Goal: Transaction & Acquisition: Purchase product/service

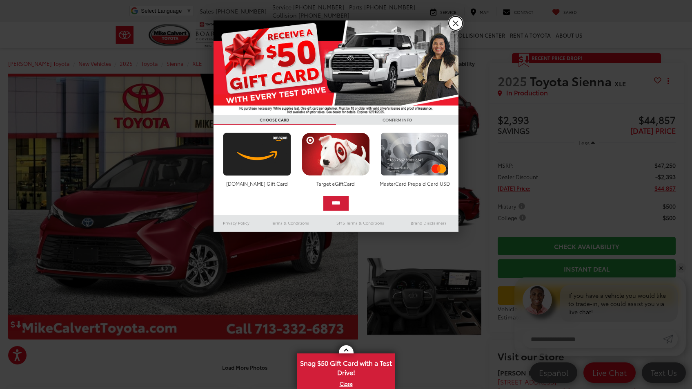
click at [456, 23] on link "X" at bounding box center [456, 23] width 14 height 14
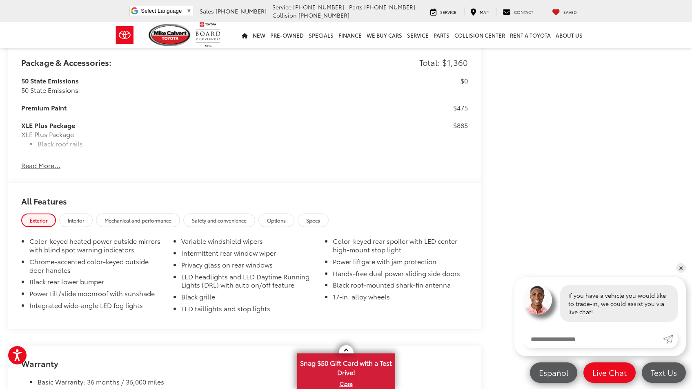
scroll to position [699, 0]
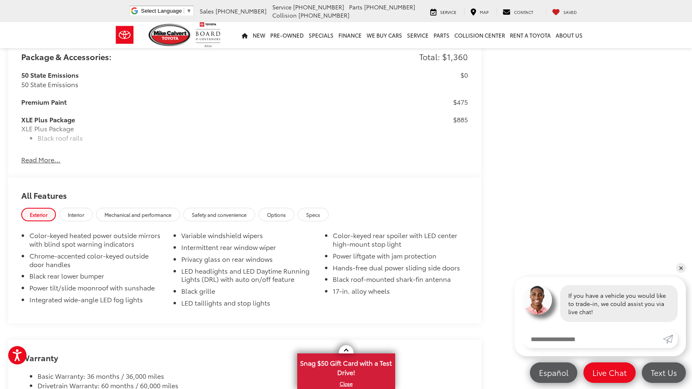
click at [47, 159] on button "Read More..." at bounding box center [40, 159] width 39 height 9
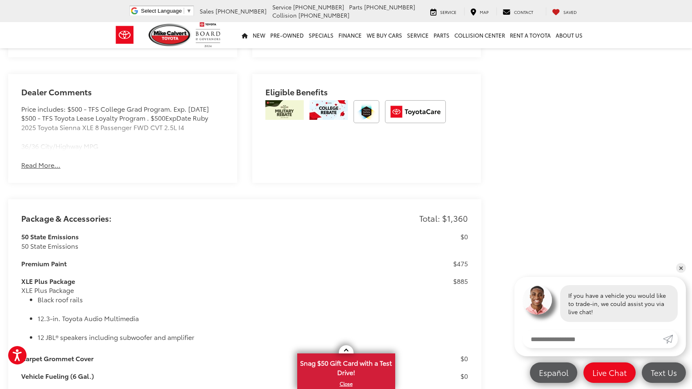
scroll to position [533, 0]
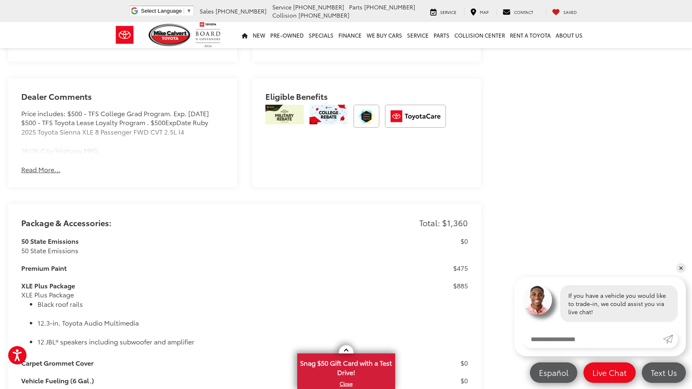
click at [501, 179] on div "Mike Calvert Toyota New Vehicles 2025 Toyota Sienna XLE Confirm Availability Ph…" at bounding box center [346, 334] width 692 height 1653
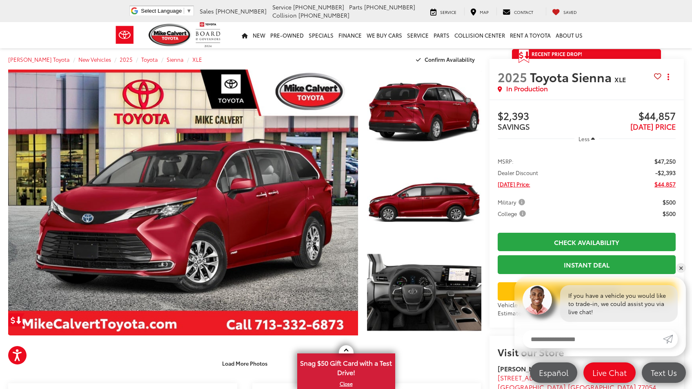
scroll to position [0, 0]
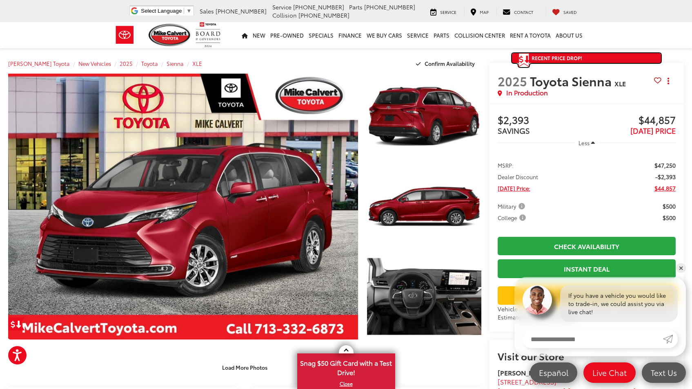
click at [539, 57] on span "Recent Price Drop!" at bounding box center [557, 57] width 51 height 7
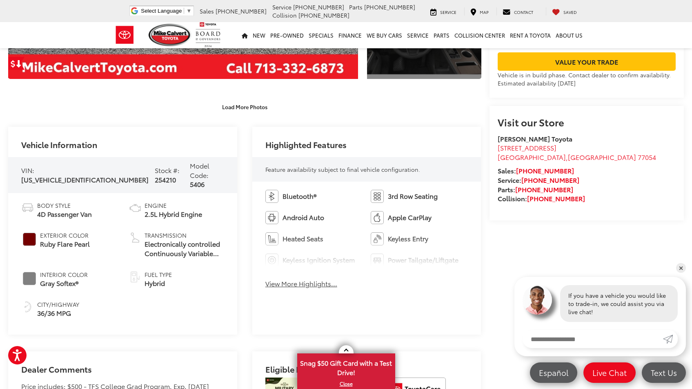
scroll to position [264, 0]
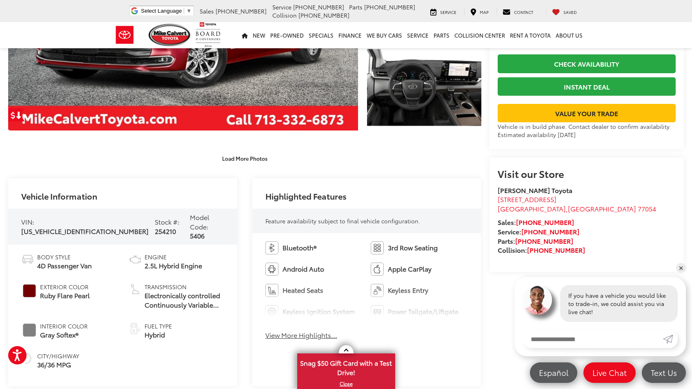
scroll to position [208, 0]
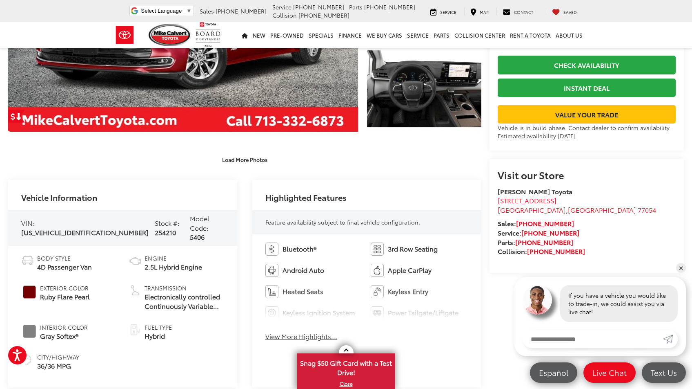
click at [479, 199] on div "Highlighted Features" at bounding box center [366, 194] width 229 height 30
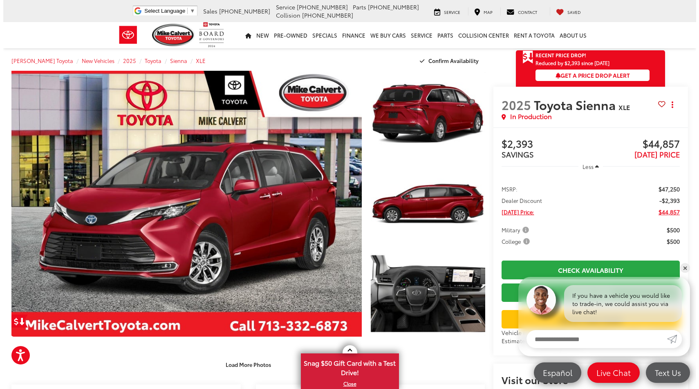
scroll to position [0, 0]
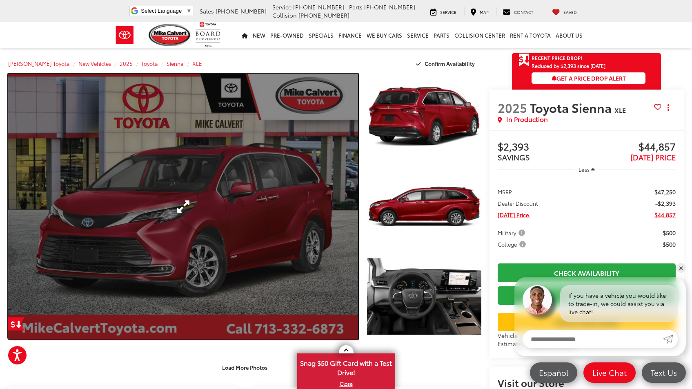
click at [271, 226] on link "Expand Photo 0" at bounding box center [183, 207] width 350 height 266
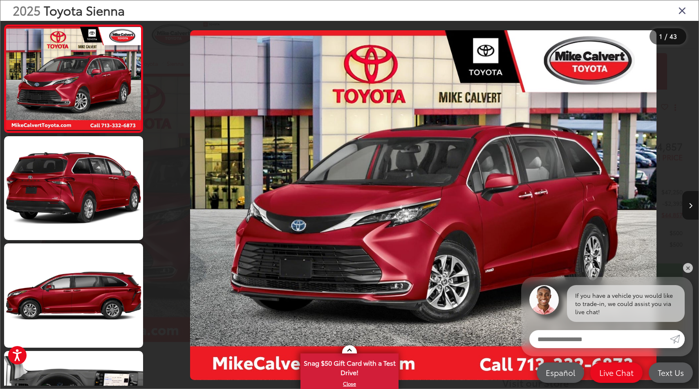
click at [689, 207] on icon "Next image" at bounding box center [690, 206] width 4 height 6
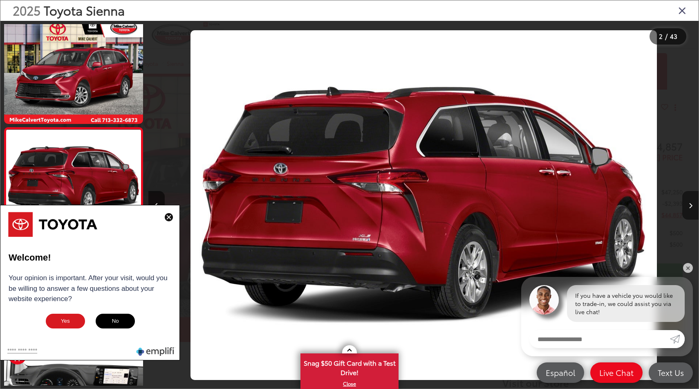
click at [689, 207] on icon "Next image" at bounding box center [690, 206] width 4 height 6
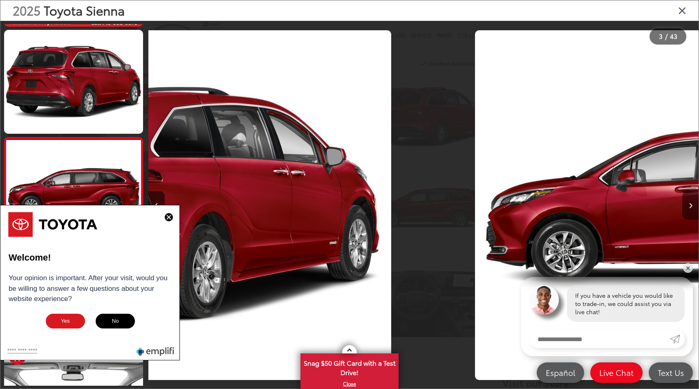
scroll to position [112, 0]
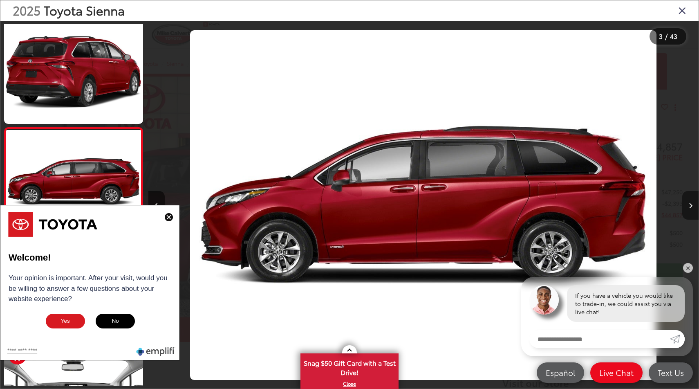
click at [689, 207] on icon "Next image" at bounding box center [690, 206] width 4 height 6
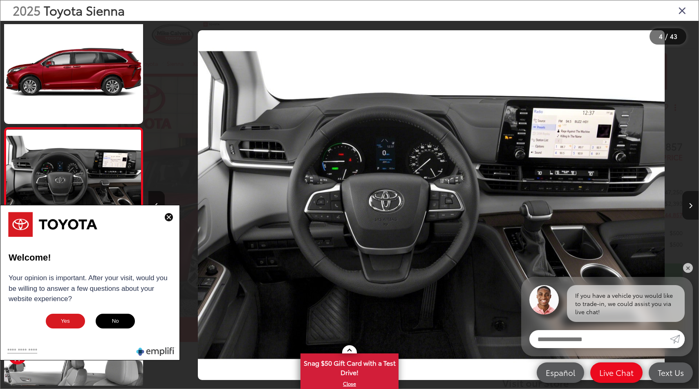
scroll to position [0, 1650]
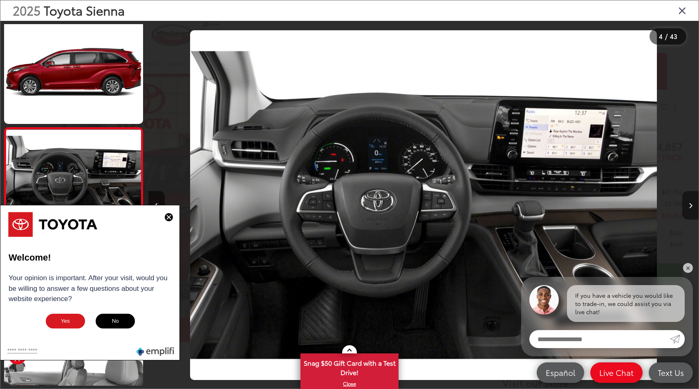
click at [689, 207] on icon "Next image" at bounding box center [690, 206] width 4 height 6
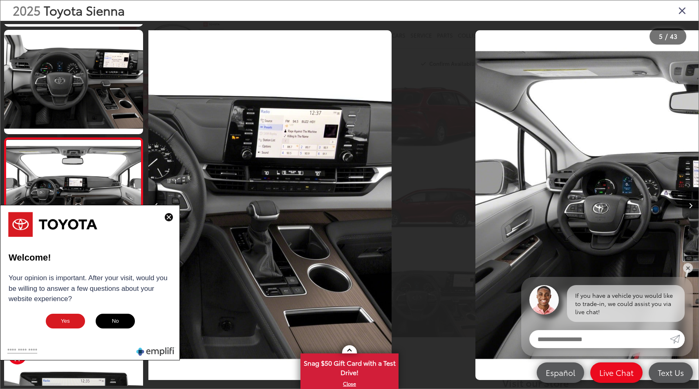
scroll to position [327, 0]
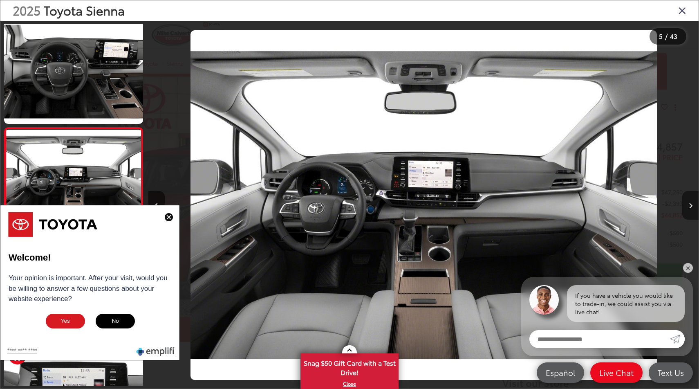
click at [689, 207] on icon "Next image" at bounding box center [690, 206] width 4 height 6
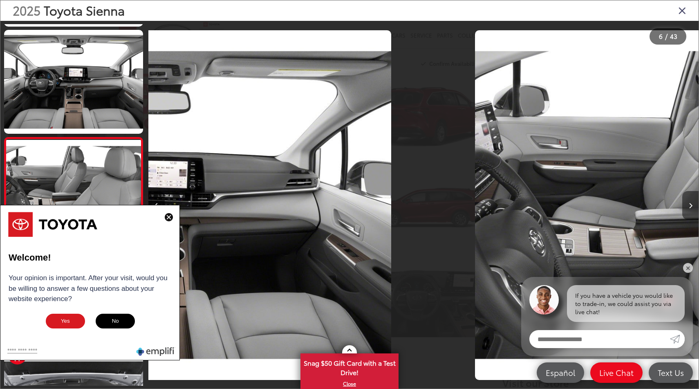
scroll to position [434, 0]
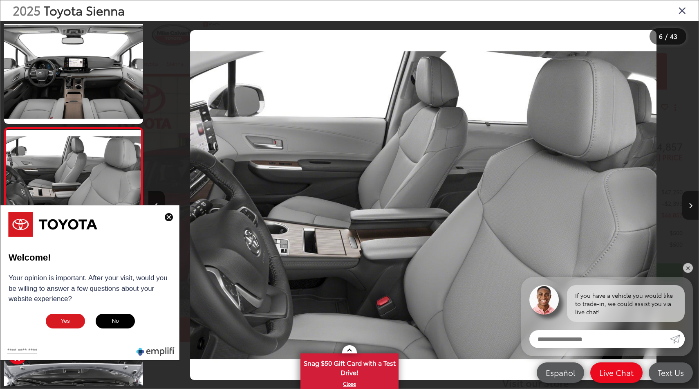
click at [689, 207] on icon "Next image" at bounding box center [690, 206] width 4 height 6
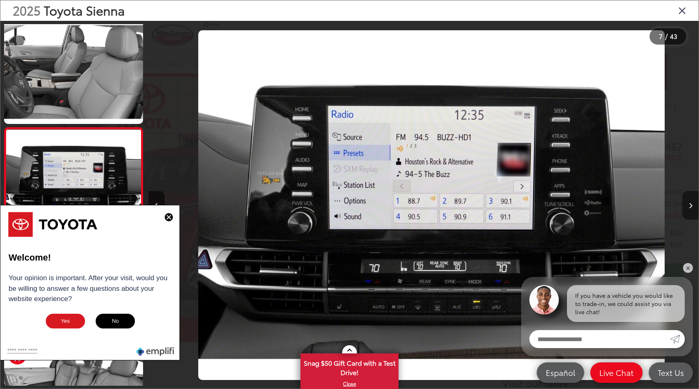
scroll to position [0, 3300]
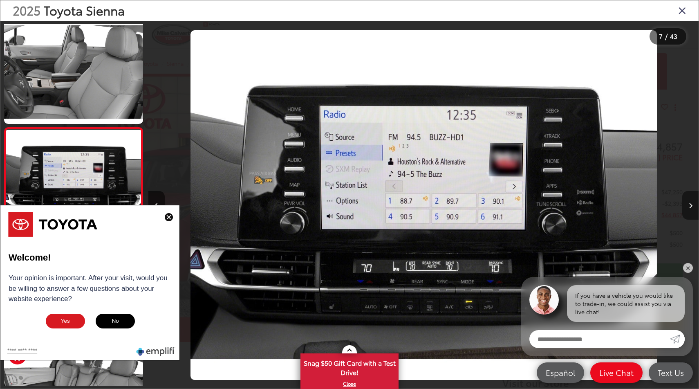
click at [689, 207] on icon "Next image" at bounding box center [690, 206] width 4 height 6
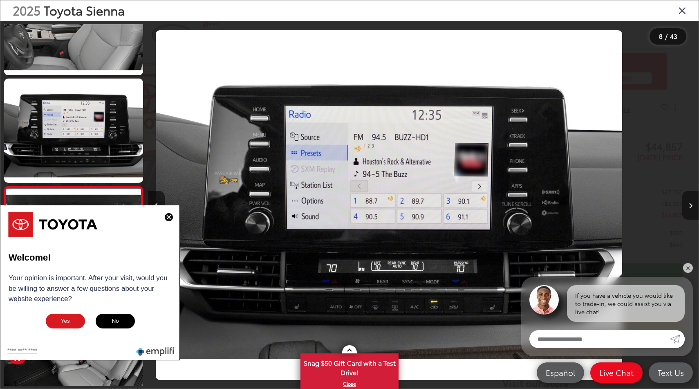
scroll to position [0, 0]
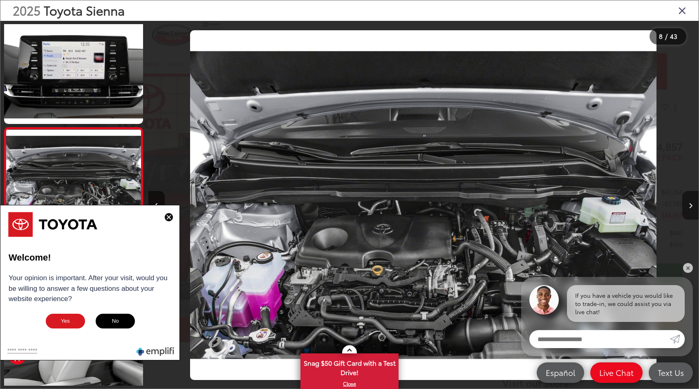
click at [689, 207] on icon "Next image" at bounding box center [690, 206] width 4 height 6
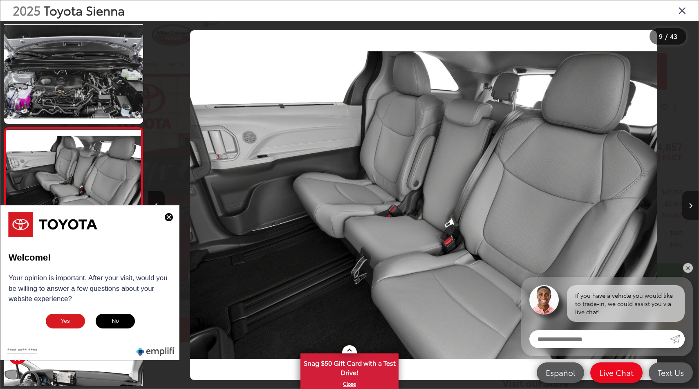
click at [689, 207] on icon "Next image" at bounding box center [690, 206] width 4 height 6
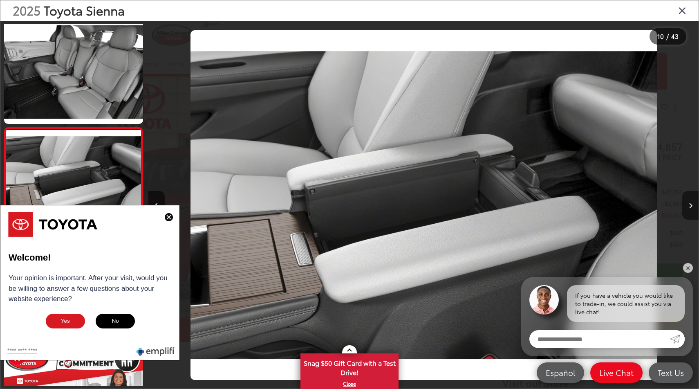
click at [689, 207] on icon "Next image" at bounding box center [690, 206] width 4 height 6
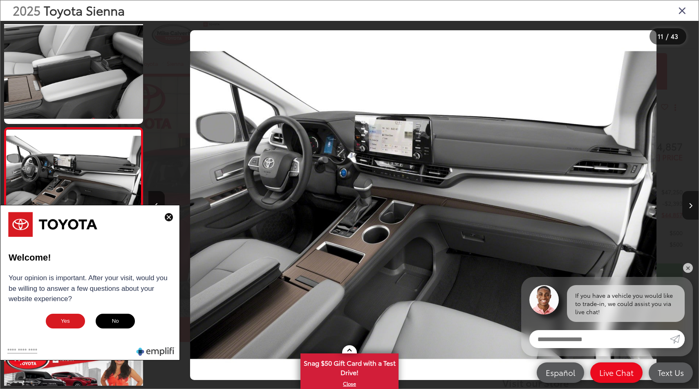
click at [689, 207] on icon "Next image" at bounding box center [690, 206] width 4 height 6
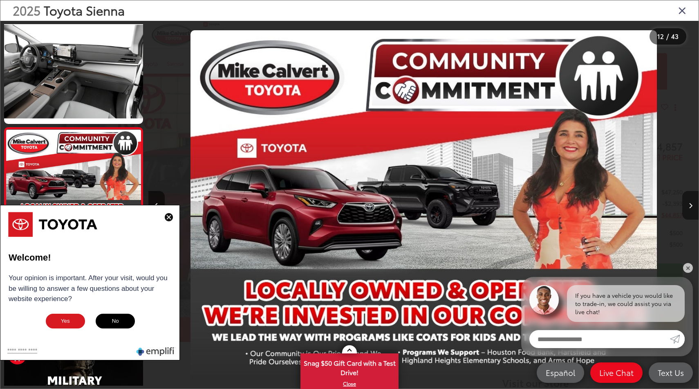
click at [689, 207] on icon "Next image" at bounding box center [690, 206] width 4 height 6
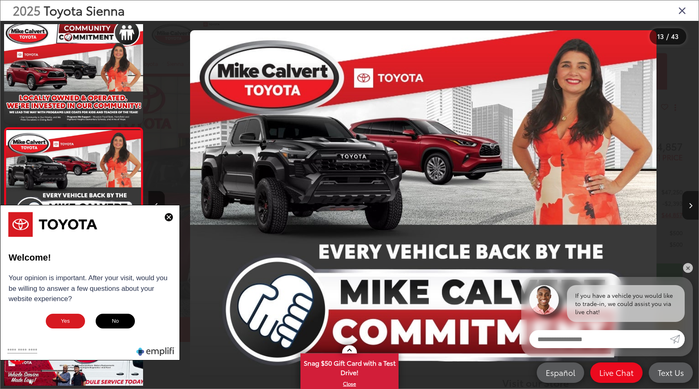
click at [689, 207] on icon "Next image" at bounding box center [690, 206] width 4 height 6
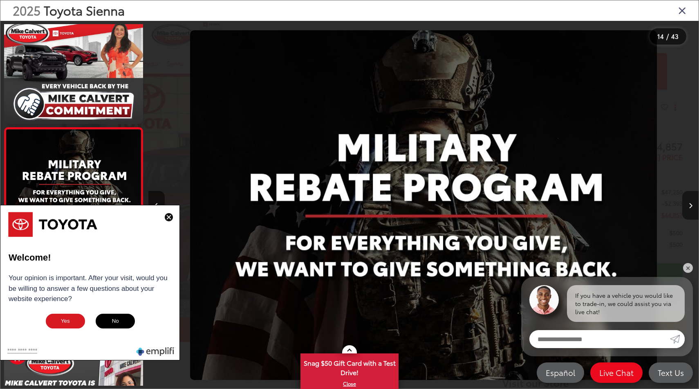
click at [689, 207] on icon "Next image" at bounding box center [690, 206] width 4 height 6
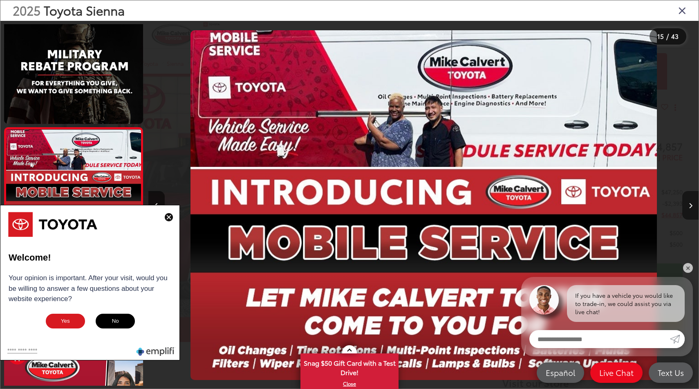
click at [689, 207] on icon "Next image" at bounding box center [690, 206] width 4 height 6
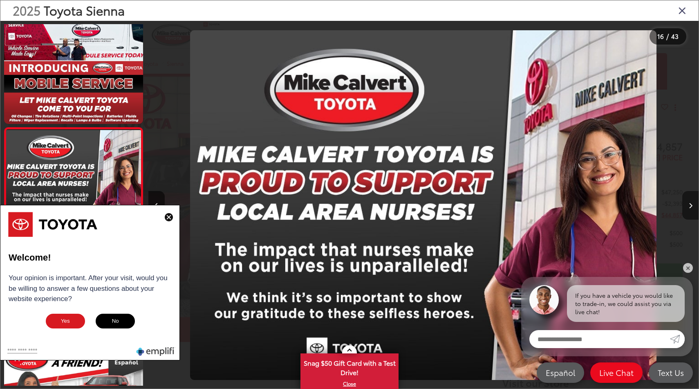
click at [689, 207] on icon "Next image" at bounding box center [690, 206] width 4 height 6
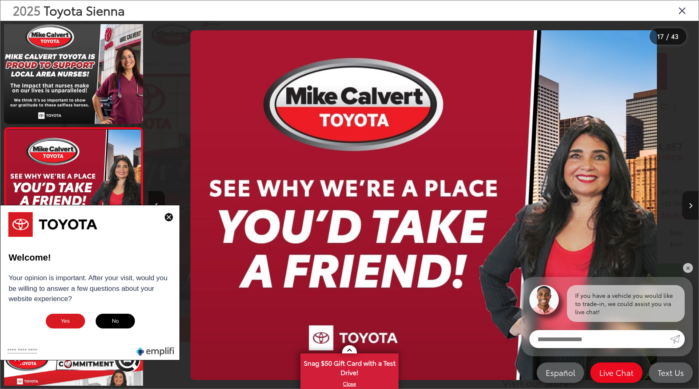
click at [689, 207] on icon "Next image" at bounding box center [690, 206] width 4 height 6
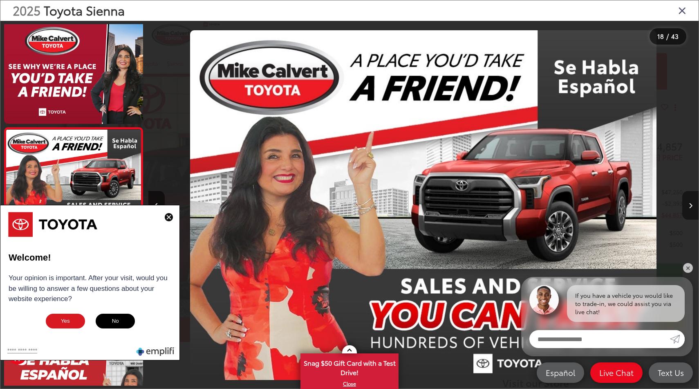
click at [688, 208] on icon "Next image" at bounding box center [690, 206] width 4 height 6
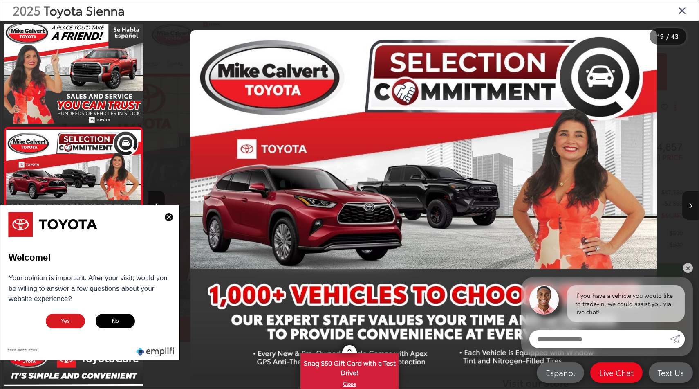
click at [688, 208] on icon "Next image" at bounding box center [690, 206] width 4 height 6
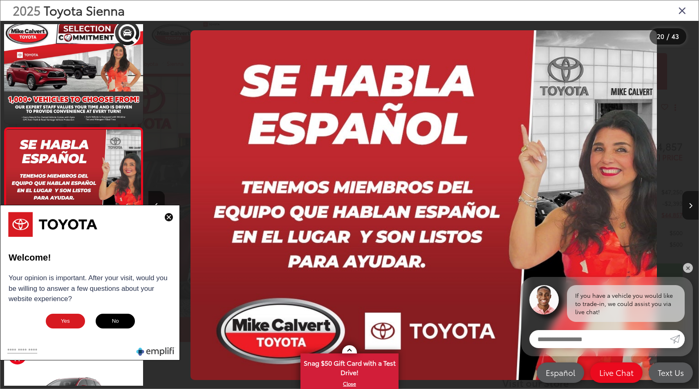
click at [688, 208] on button "Next image" at bounding box center [690, 205] width 16 height 29
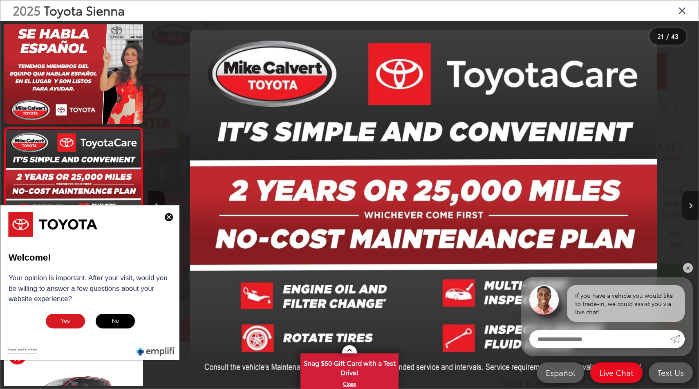
click at [688, 208] on button "Next image" at bounding box center [690, 205] width 16 height 29
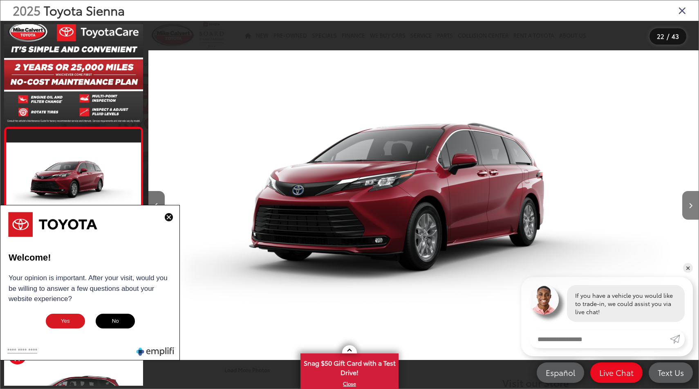
click at [688, 208] on button "Next image" at bounding box center [690, 205] width 16 height 29
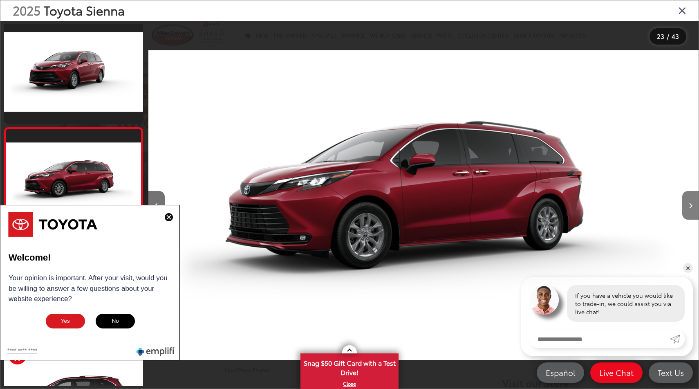
click at [688, 208] on button "Next image" at bounding box center [690, 205] width 16 height 29
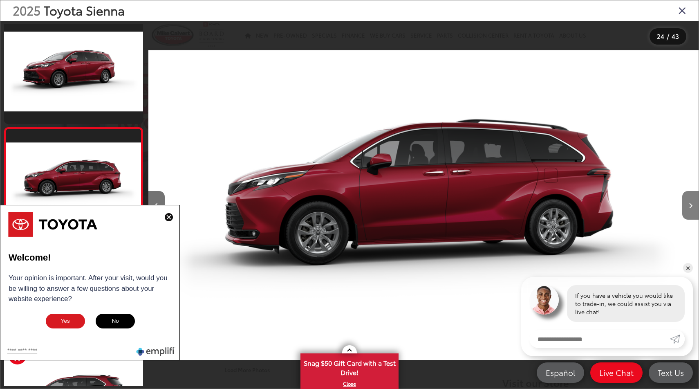
click at [688, 208] on button "Next image" at bounding box center [690, 205] width 16 height 29
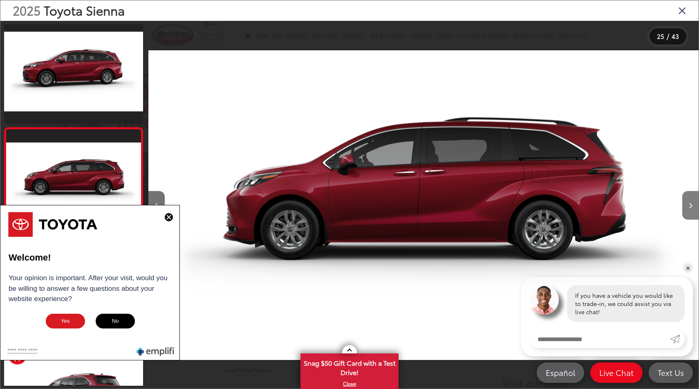
click at [688, 208] on button "Next image" at bounding box center [690, 205] width 16 height 29
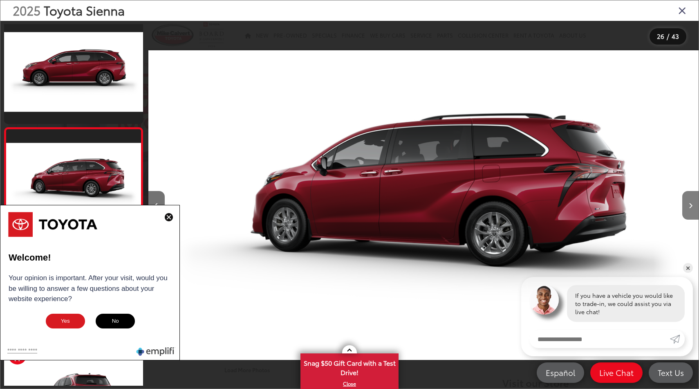
click at [688, 208] on button "Next image" at bounding box center [690, 205] width 16 height 29
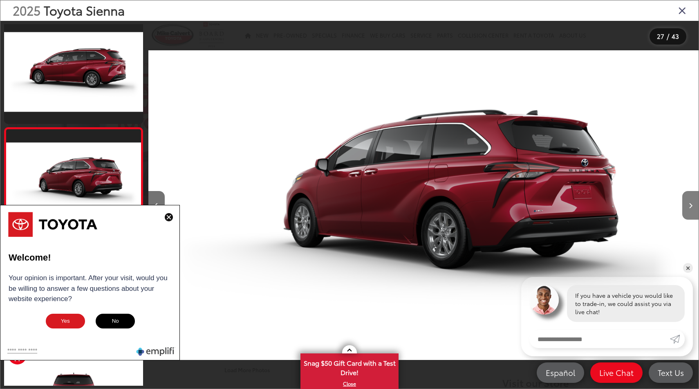
click at [688, 208] on button "Next image" at bounding box center [690, 205] width 16 height 29
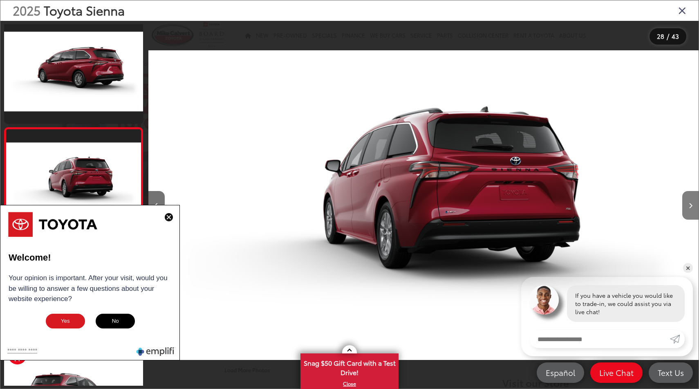
click at [688, 209] on button "Next image" at bounding box center [690, 205] width 16 height 29
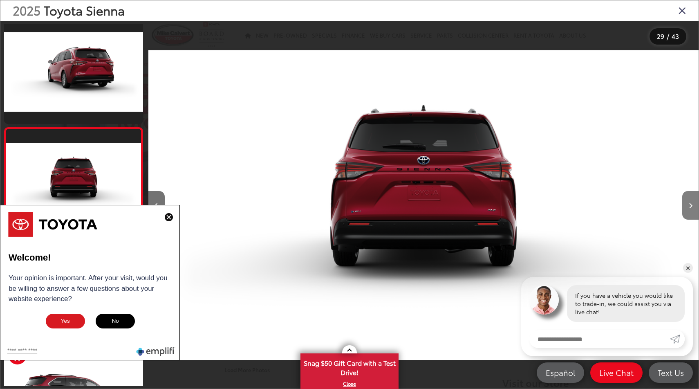
click at [688, 209] on button "Next image" at bounding box center [690, 205] width 16 height 29
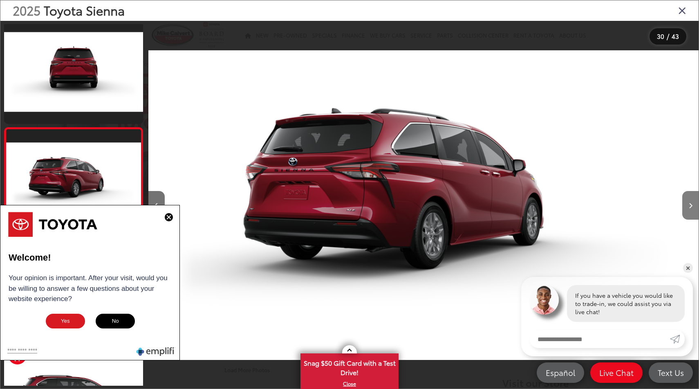
click at [688, 209] on button "Next image" at bounding box center [690, 205] width 16 height 29
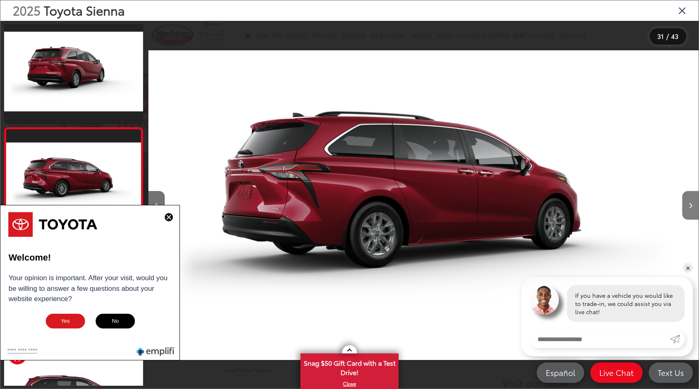
click at [688, 209] on button "Next image" at bounding box center [690, 205] width 16 height 29
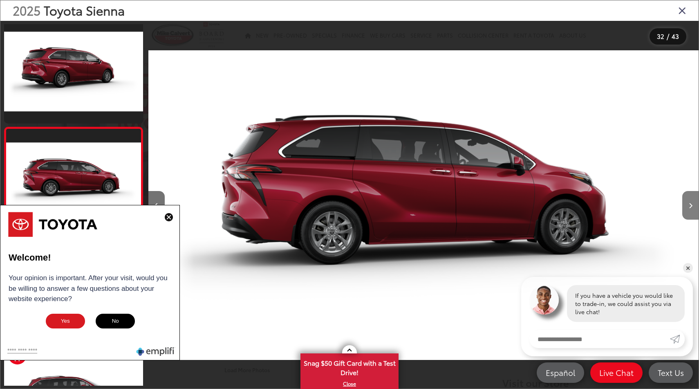
click at [688, 209] on button "Next image" at bounding box center [690, 205] width 16 height 29
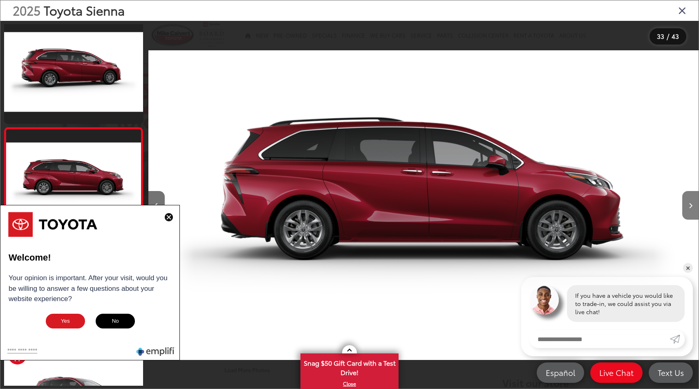
click at [688, 209] on button "Next image" at bounding box center [690, 205] width 16 height 29
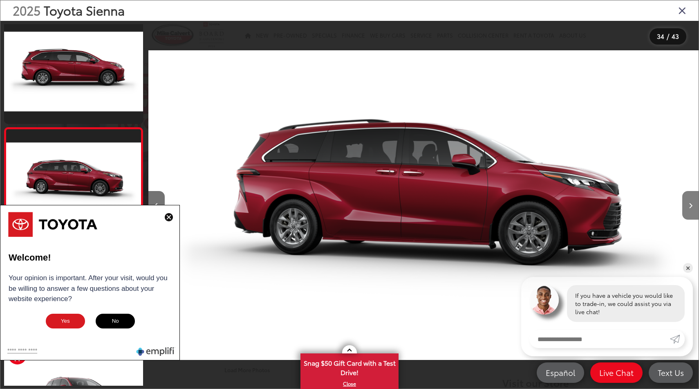
click at [688, 209] on button "Next image" at bounding box center [690, 205] width 16 height 29
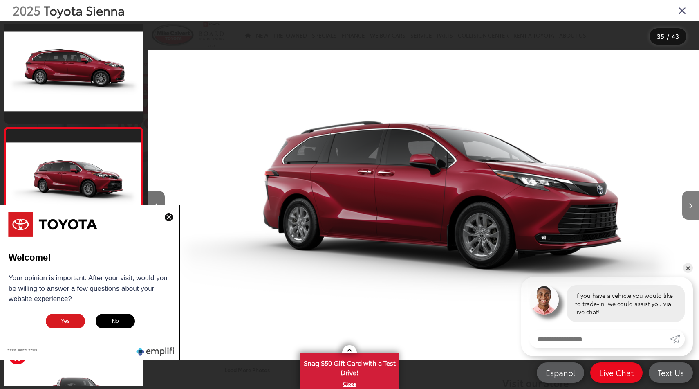
click at [688, 209] on button "Next image" at bounding box center [690, 205] width 16 height 29
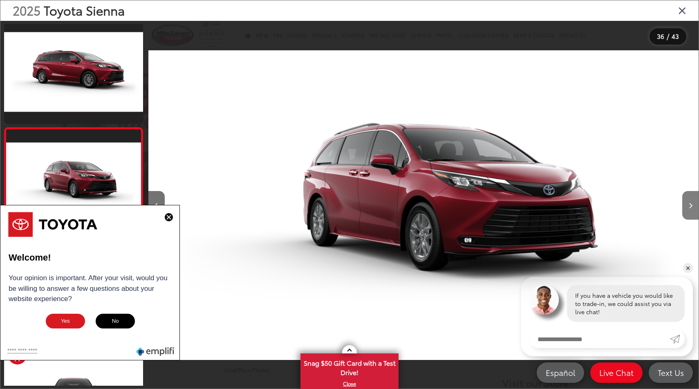
click at [688, 209] on button "Next image" at bounding box center [690, 205] width 16 height 29
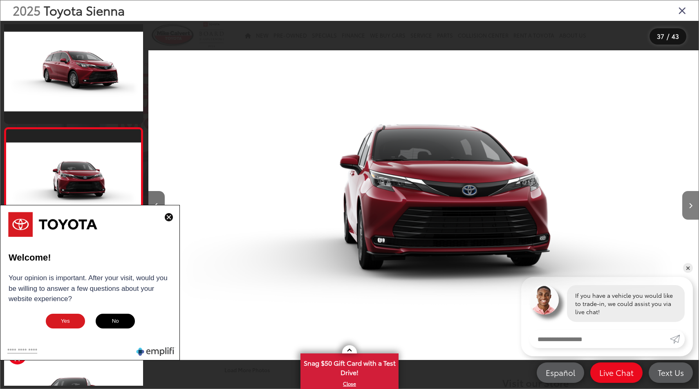
click at [688, 209] on button "Next image" at bounding box center [690, 205] width 16 height 29
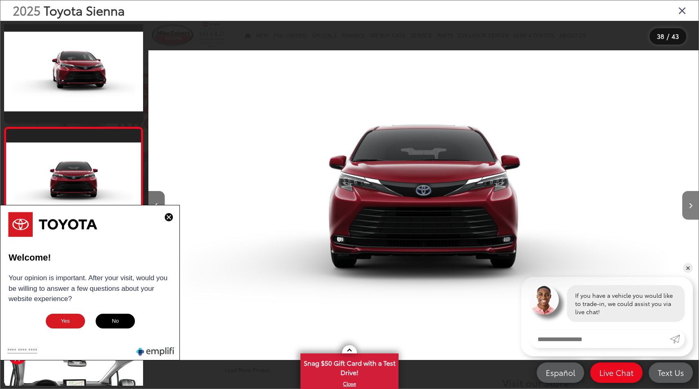
click at [688, 209] on button "Next image" at bounding box center [690, 205] width 16 height 29
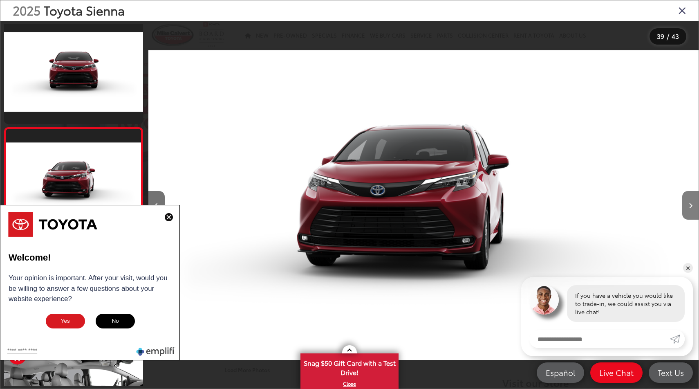
click at [688, 209] on button "Next image" at bounding box center [690, 205] width 16 height 29
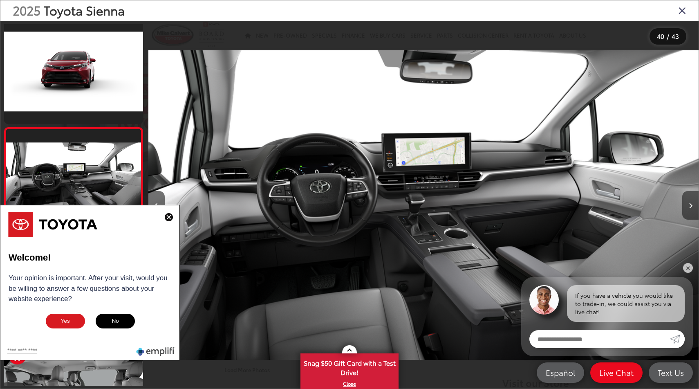
click at [692, 210] on button "Next image" at bounding box center [690, 205] width 16 height 29
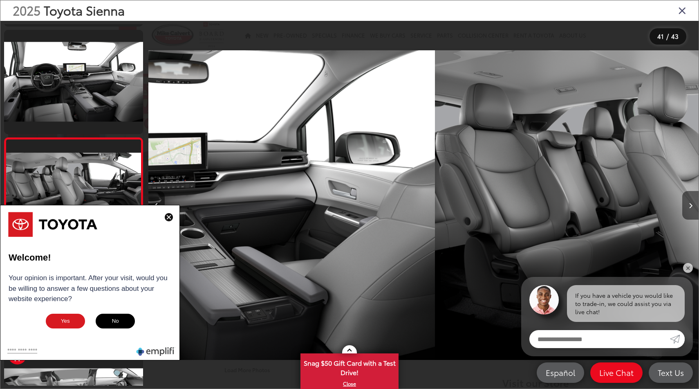
scroll to position [0, 21875]
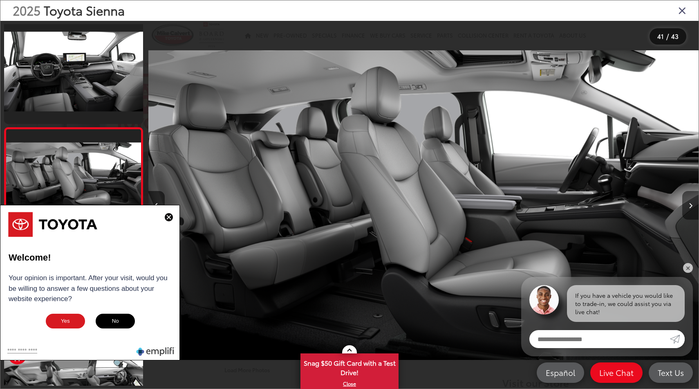
click at [692, 210] on button "Next image" at bounding box center [690, 205] width 16 height 29
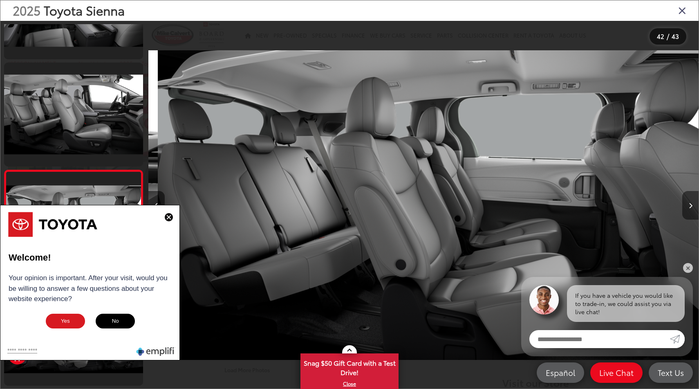
scroll to position [0, 22553]
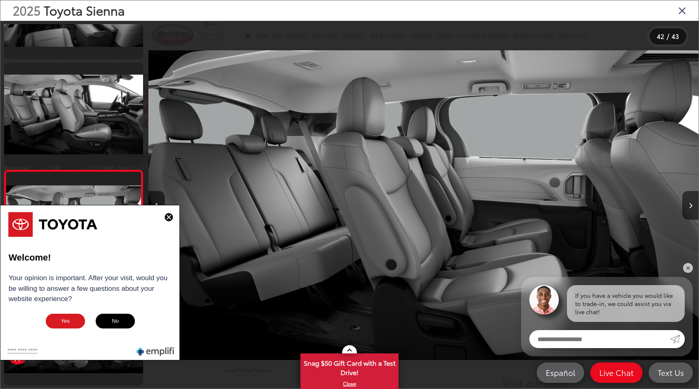
click at [170, 219] on img at bounding box center [169, 217] width 8 height 8
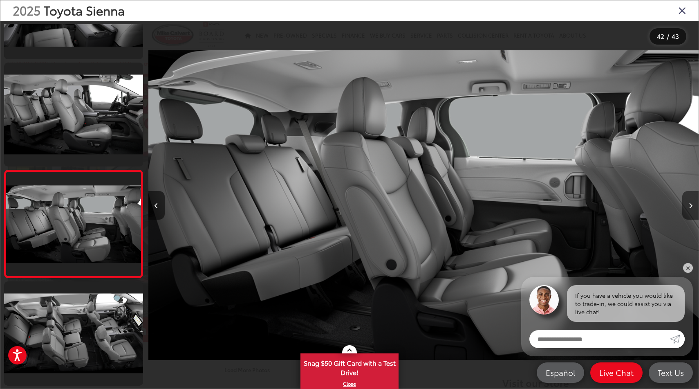
click at [692, 202] on button "Next image" at bounding box center [690, 205] width 16 height 29
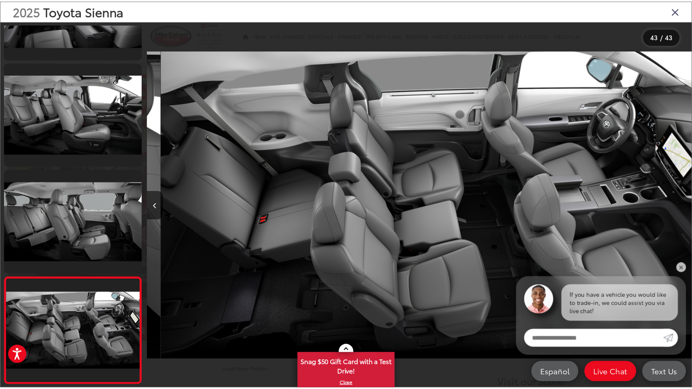
scroll to position [0, 23103]
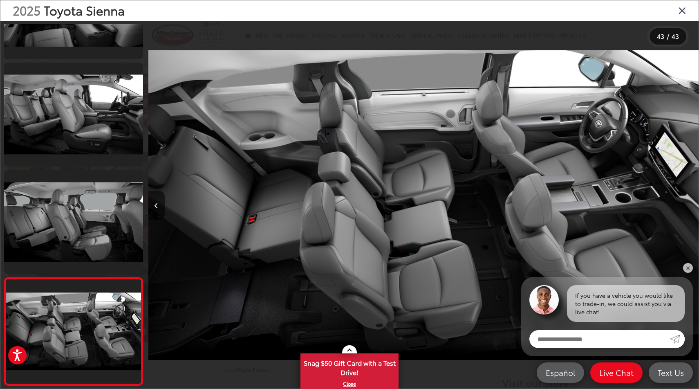
click at [692, 202] on div at bounding box center [630, 205] width 138 height 368
click at [684, 8] on icon "Close gallery" at bounding box center [682, 10] width 8 height 11
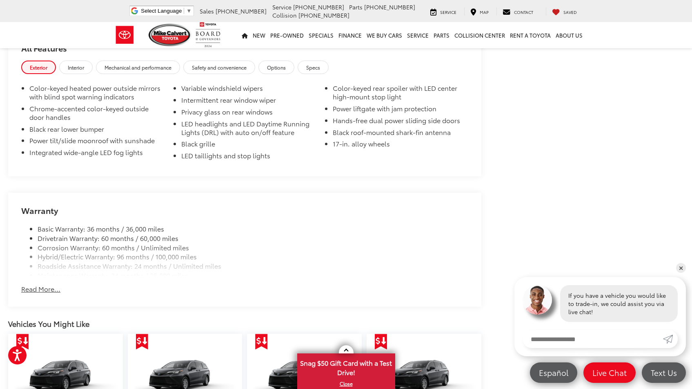
scroll to position [984, 0]
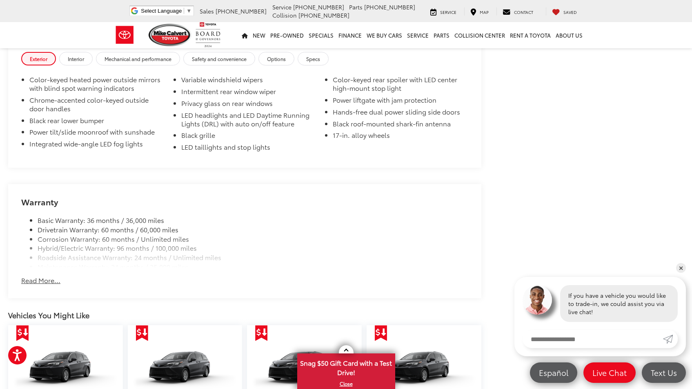
click at [52, 282] on button "Read More..." at bounding box center [40, 279] width 39 height 9
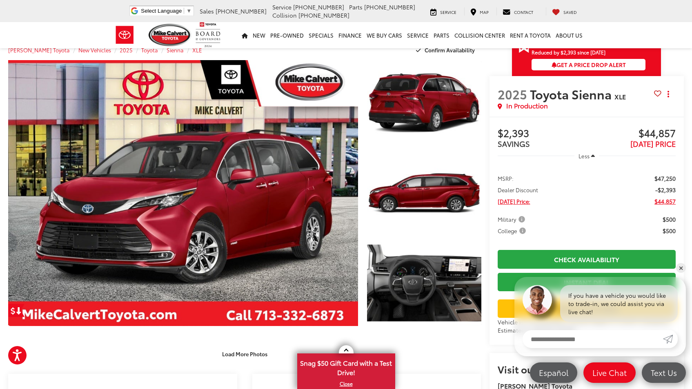
scroll to position [0, 0]
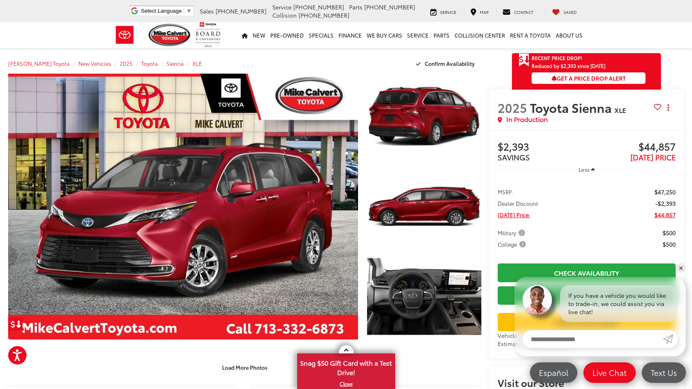
click at [363, 278] on div at bounding box center [422, 209] width 118 height 270
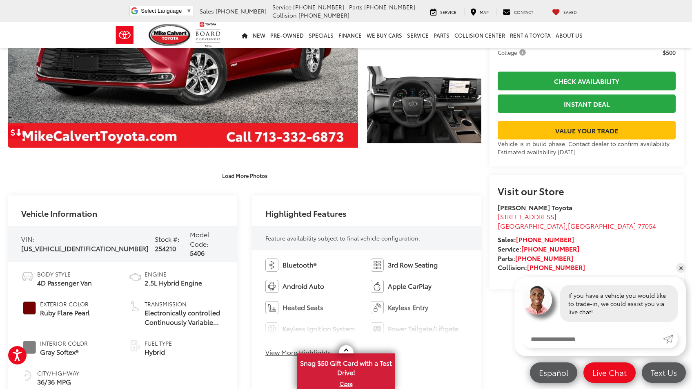
scroll to position [192, 0]
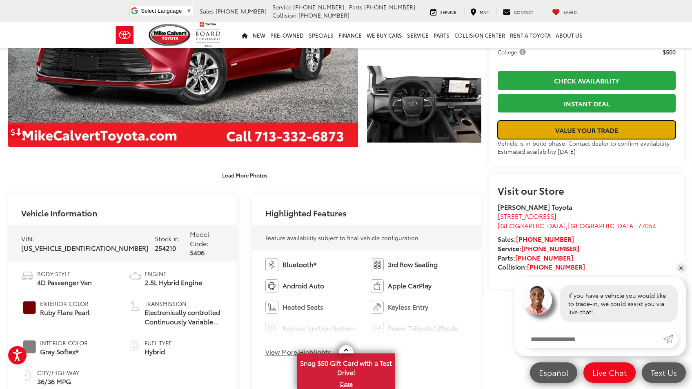
click at [612, 139] on link "Value Your Trade" at bounding box center [587, 130] width 178 height 18
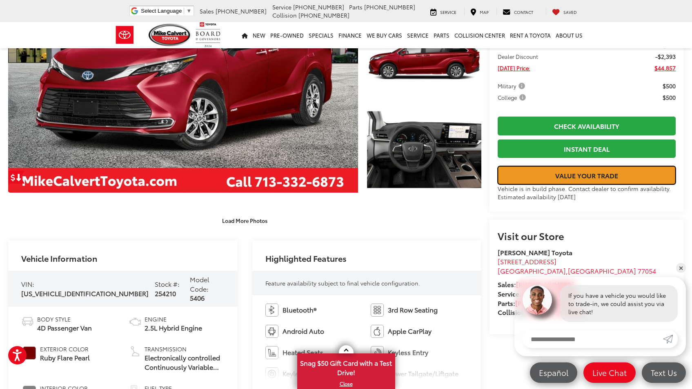
scroll to position [0, 0]
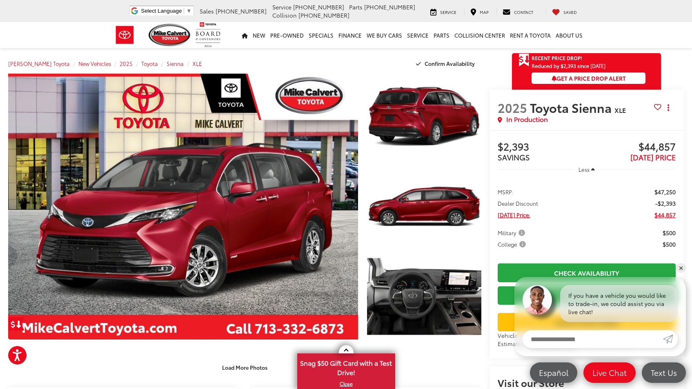
click at [362, 243] on div at bounding box center [243, 209] width 478 height 270
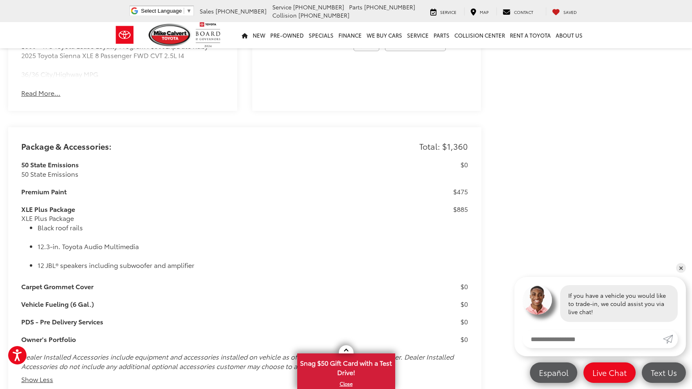
scroll to position [571, 0]
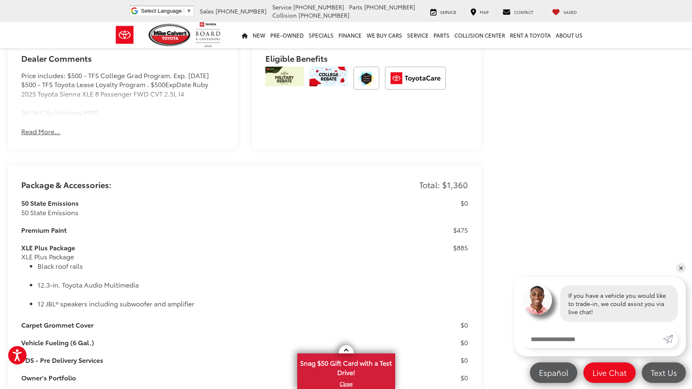
click at [513, 165] on div "Mike Calvert Toyota New Vehicles 2025 Toyota Sienna XLE Confirm Availability Ph…" at bounding box center [346, 298] width 692 height 1657
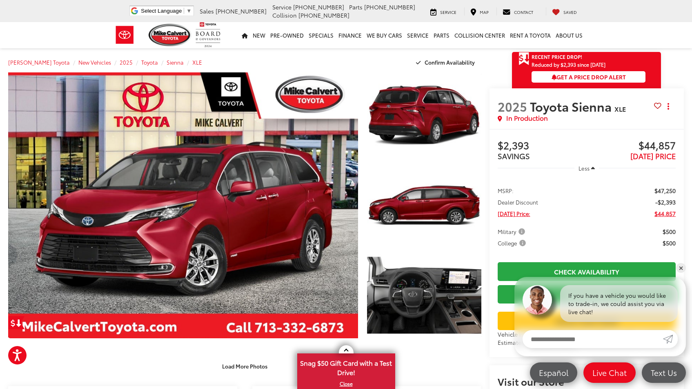
scroll to position [0, 0]
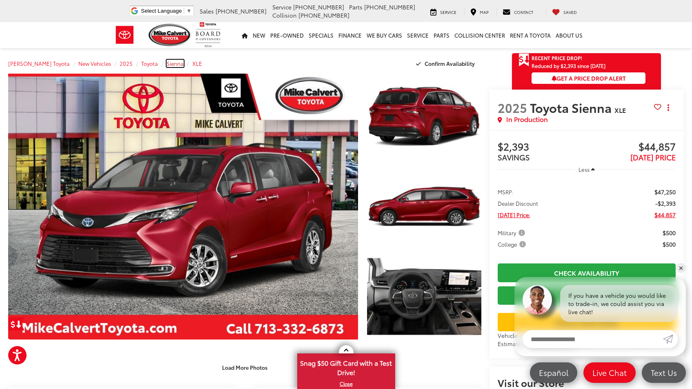
click at [167, 65] on span "Sienna" at bounding box center [175, 63] width 17 height 7
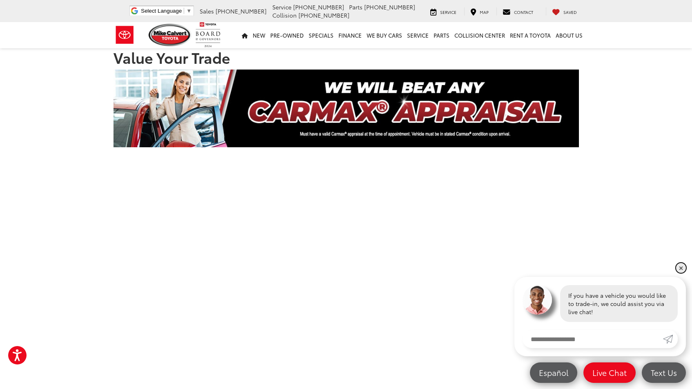
click at [679, 270] on link "✕" at bounding box center [682, 268] width 10 height 10
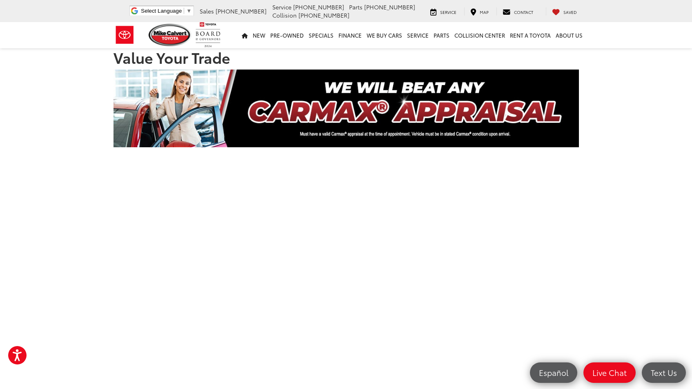
click at [606, 278] on section "Value Your Trade" at bounding box center [346, 306] width 692 height 530
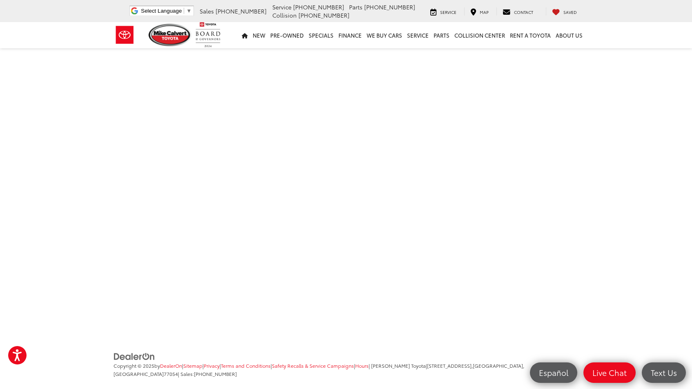
scroll to position [267, 0]
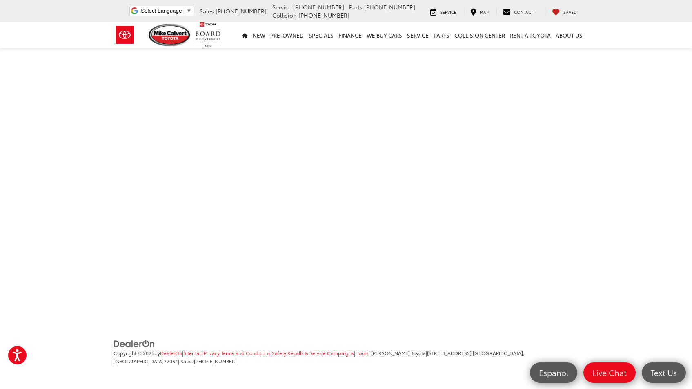
click at [592, 282] on section "Value Your Trade" at bounding box center [346, 39] width 692 height 530
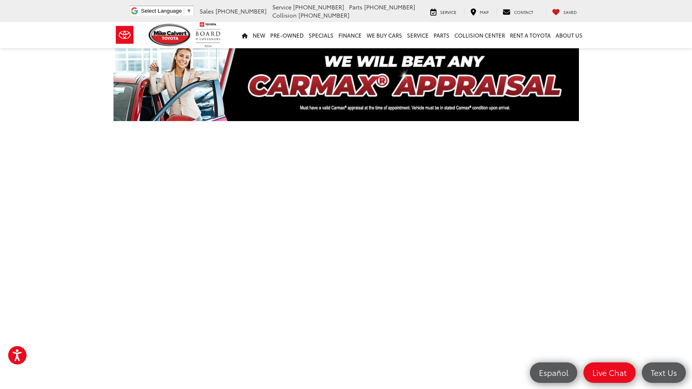
scroll to position [0, 0]
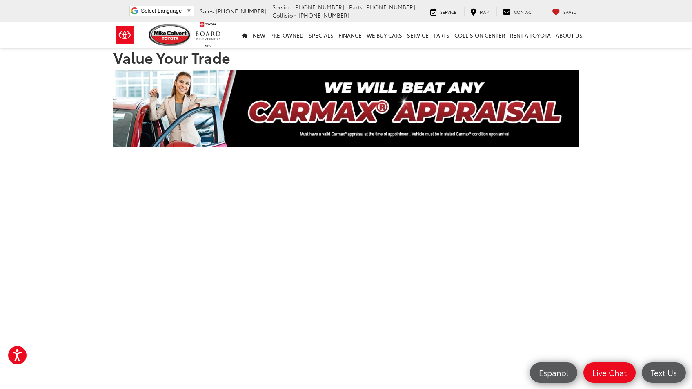
click at [581, 182] on div "Value Your Trade" at bounding box center [346, 306] width 478 height 530
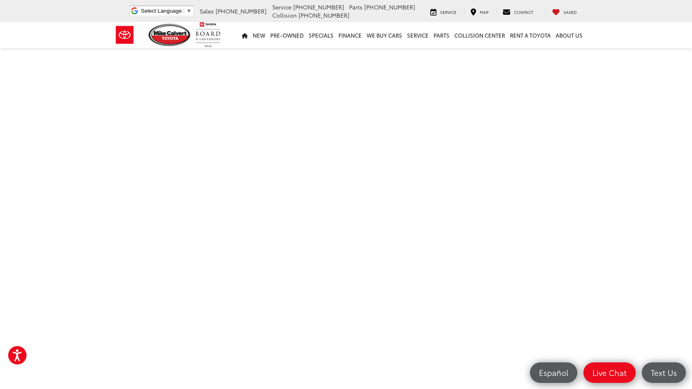
scroll to position [160, 0]
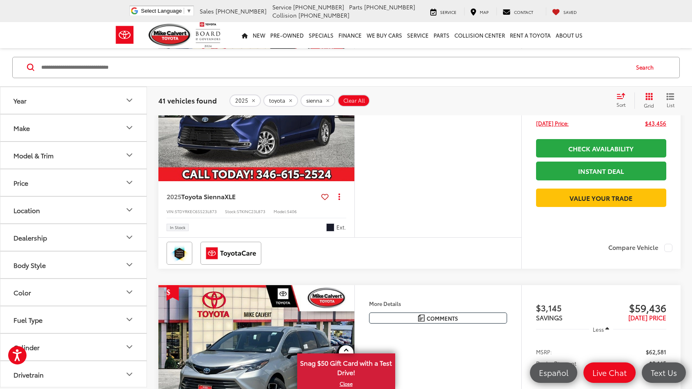
scroll to position [921, 0]
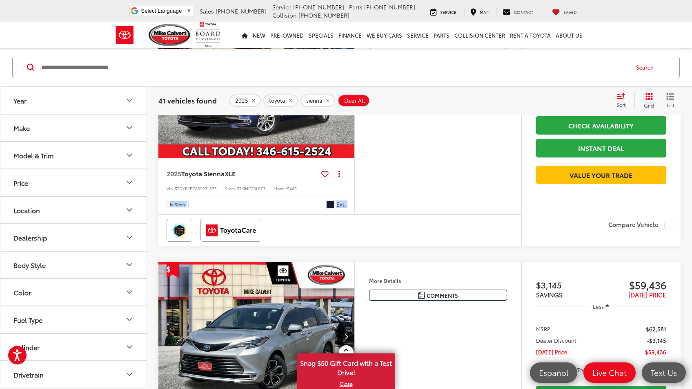
drag, startPoint x: 347, startPoint y: 279, endPoint x: 447, endPoint y: 283, distance: 100.2
click at [448, 246] on div "2025 Toyota Sienna XLE Copy Link Share Print View Details VIN: 5TDYRKEC6SS23L87…" at bounding box center [420, 128] width 523 height 235
click at [447, 214] on div "Features 3rd Row Seating Android Auto Apple CarPlay Heated Seats Keyless Entry …" at bounding box center [438, 112] width 167 height 203
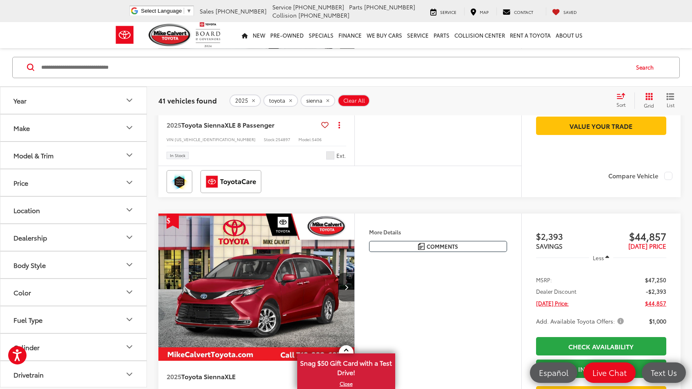
scroll to position [1762, 0]
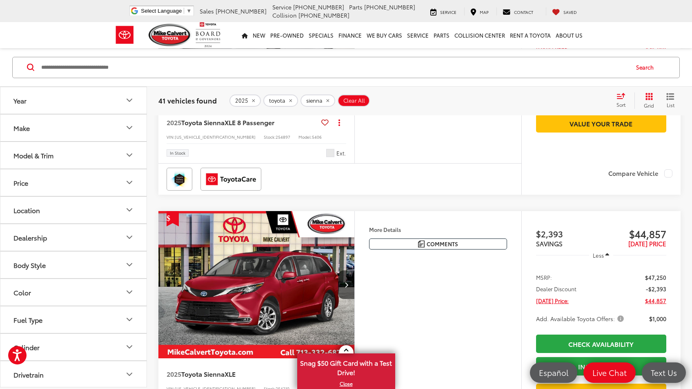
click at [346, 36] on icon "Next image" at bounding box center [347, 33] width 4 height 6
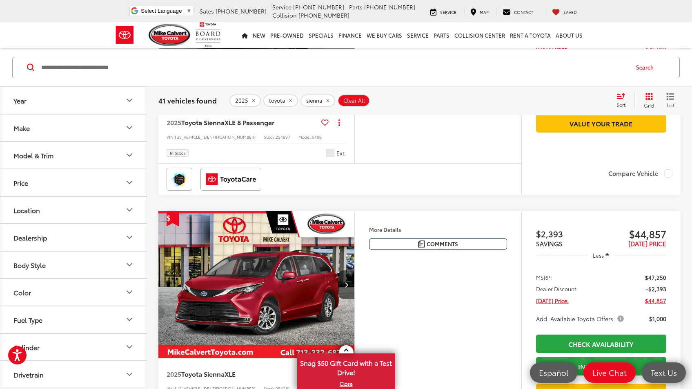
scroll to position [0, 987]
click at [346, 107] on div "View More" at bounding box center [256, 33] width 197 height 148
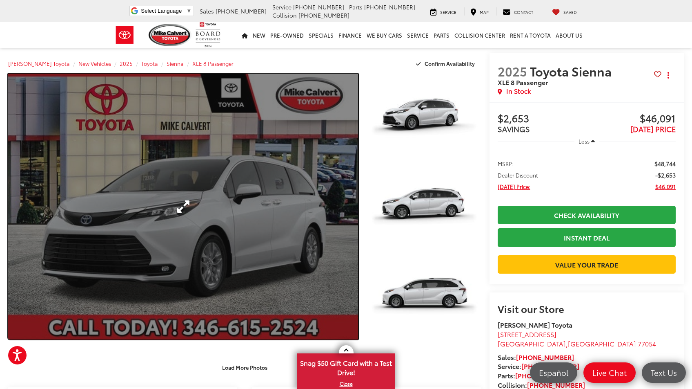
click at [233, 219] on link "Expand Photo 0" at bounding box center [183, 207] width 350 height 266
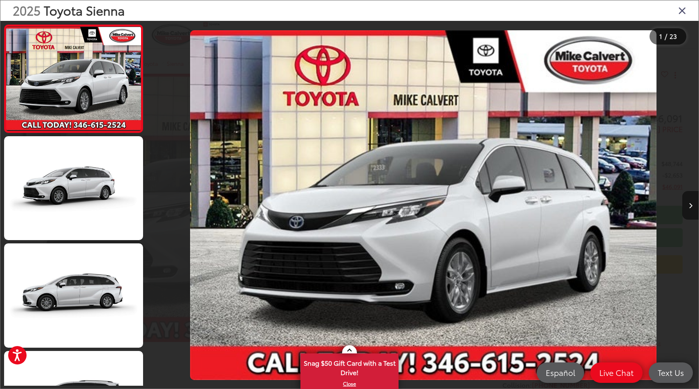
click at [690, 211] on button "Next image" at bounding box center [690, 205] width 16 height 29
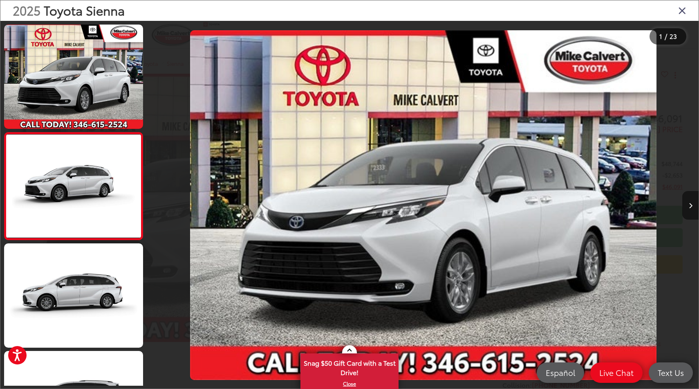
scroll to position [5, 0]
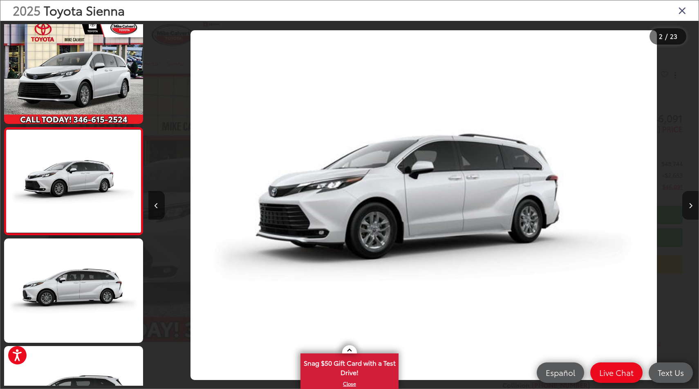
click at [690, 211] on button "Next image" at bounding box center [690, 205] width 16 height 29
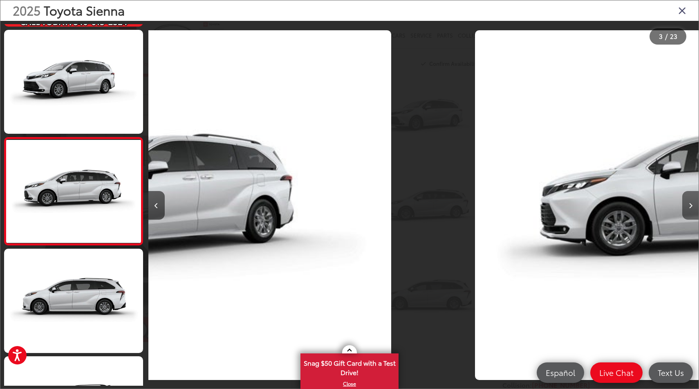
scroll to position [112, 0]
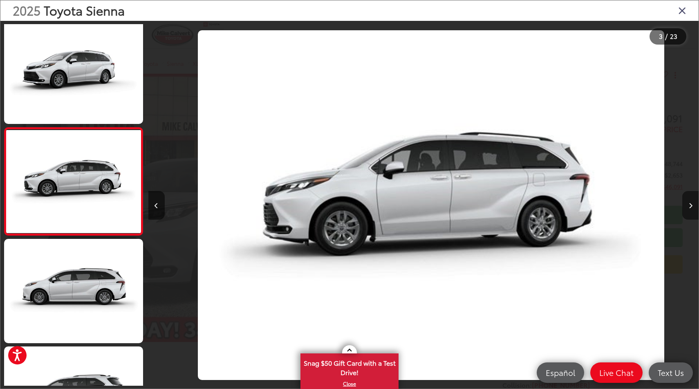
click at [690, 211] on button "Next image" at bounding box center [690, 205] width 16 height 29
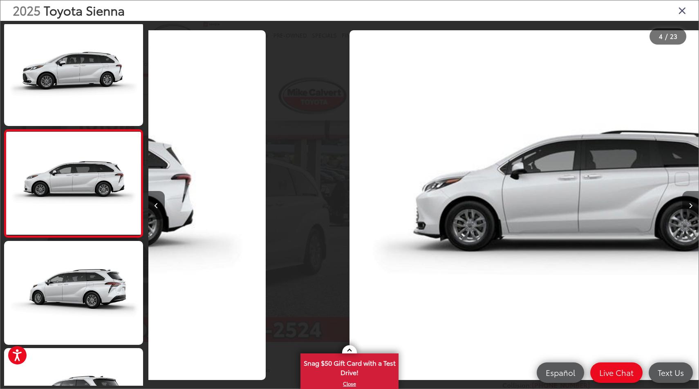
scroll to position [219, 0]
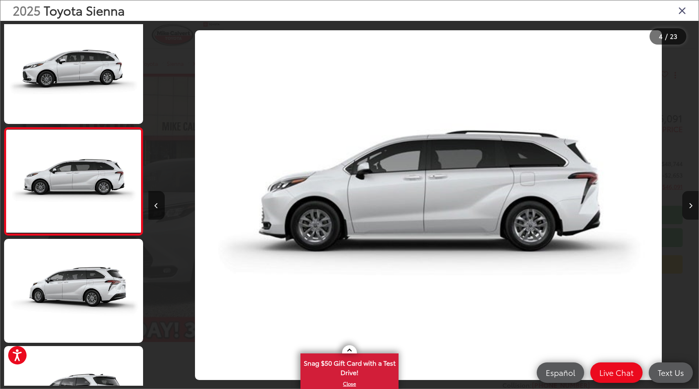
click at [690, 211] on button "Next image" at bounding box center [690, 205] width 16 height 29
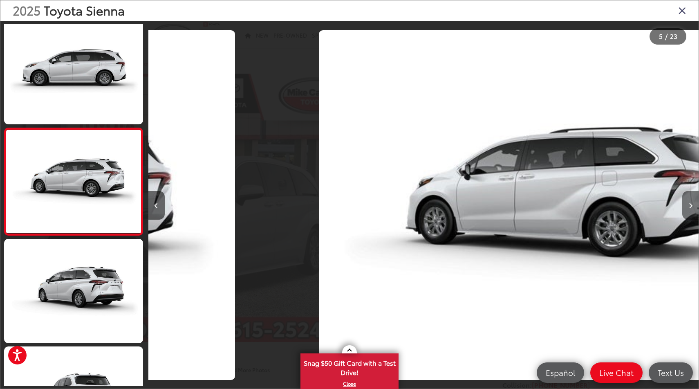
scroll to position [327, 0]
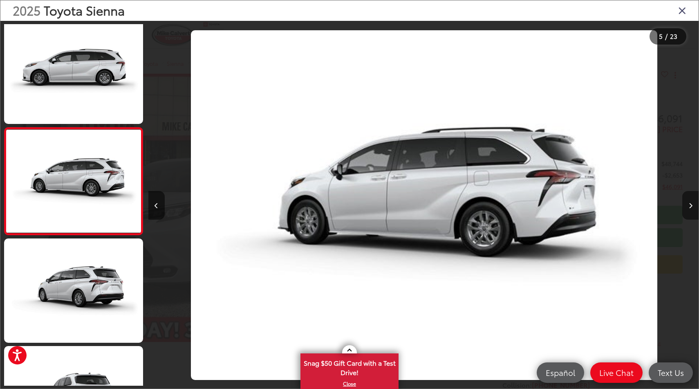
click at [690, 211] on button "Next image" at bounding box center [690, 205] width 16 height 29
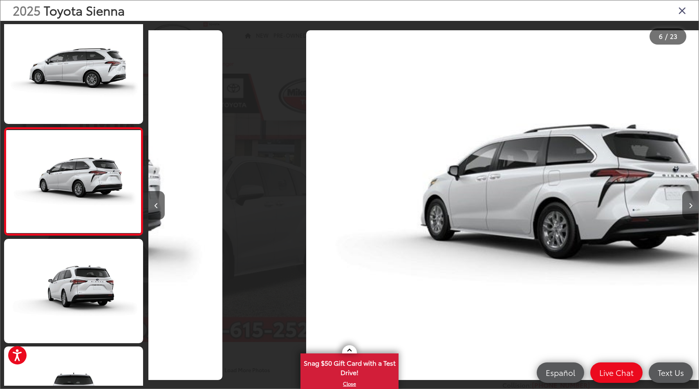
scroll to position [434, 0]
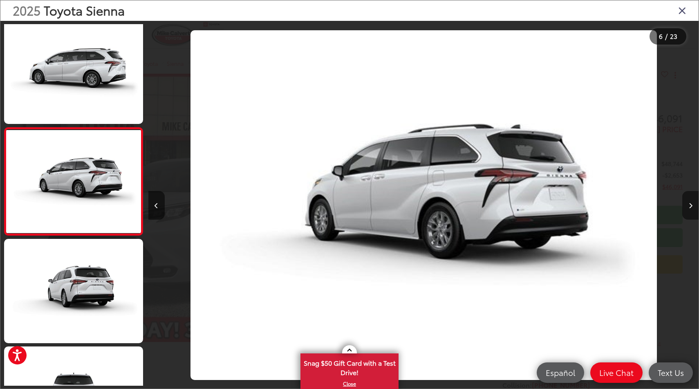
click at [690, 211] on button "Next image" at bounding box center [690, 205] width 16 height 29
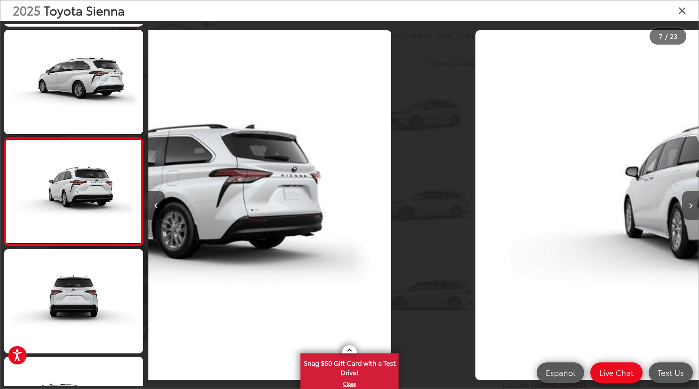
scroll to position [541, 0]
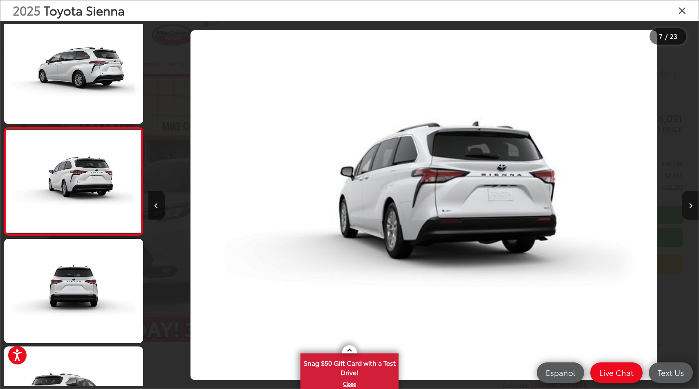
click at [690, 211] on button "Next image" at bounding box center [690, 205] width 16 height 29
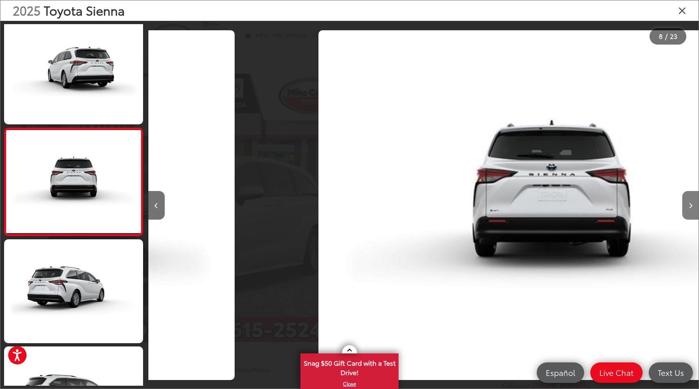
scroll to position [0, 0]
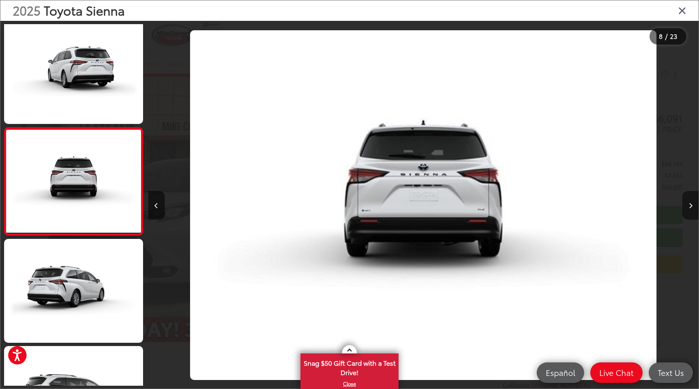
click at [689, 212] on button "Next image" at bounding box center [690, 205] width 16 height 29
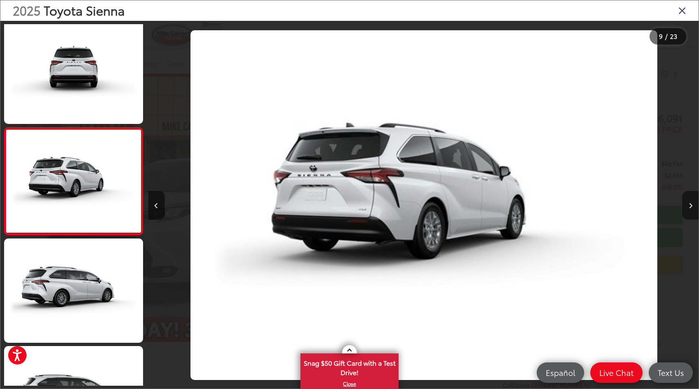
click at [689, 213] on button "Next image" at bounding box center [690, 205] width 16 height 29
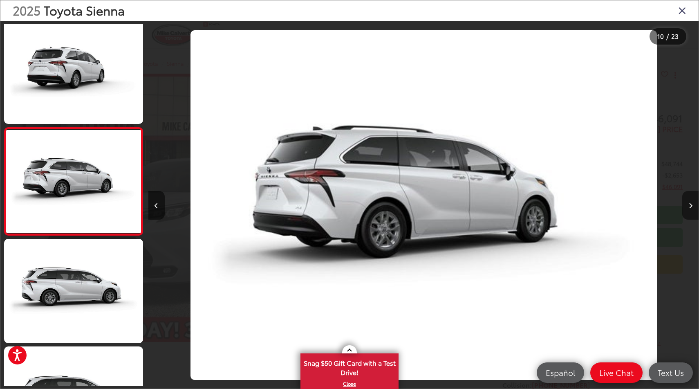
click at [689, 213] on button "Next image" at bounding box center [690, 205] width 16 height 29
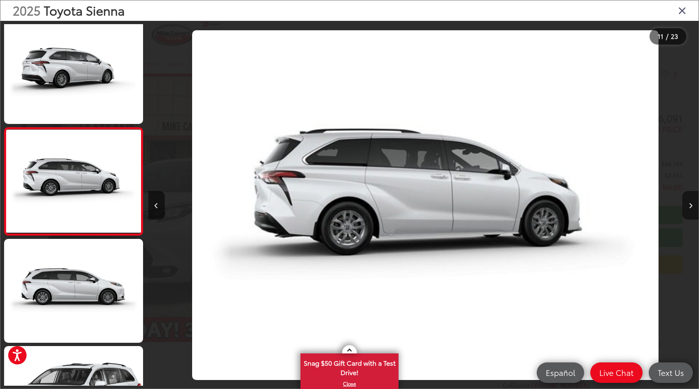
click at [689, 213] on button "Next image" at bounding box center [690, 205] width 16 height 29
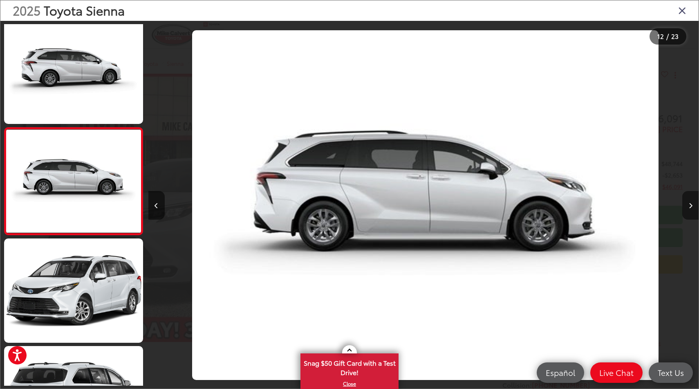
click at [688, 214] on button "Next image" at bounding box center [690, 205] width 16 height 29
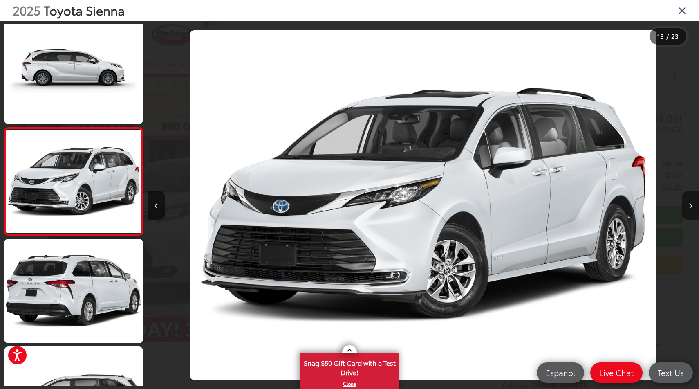
click at [688, 214] on button "Next image" at bounding box center [690, 205] width 16 height 29
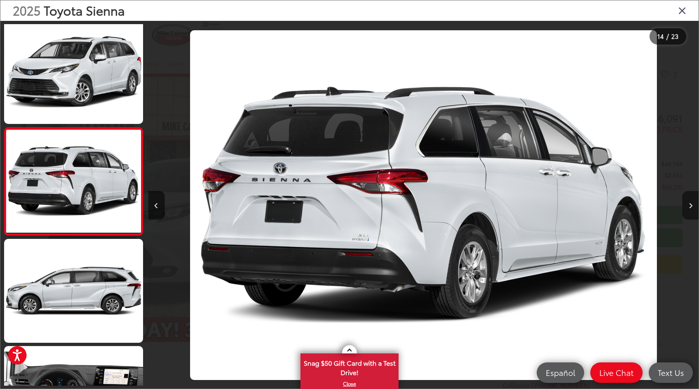
click at [688, 214] on button "Next image" at bounding box center [690, 205] width 16 height 29
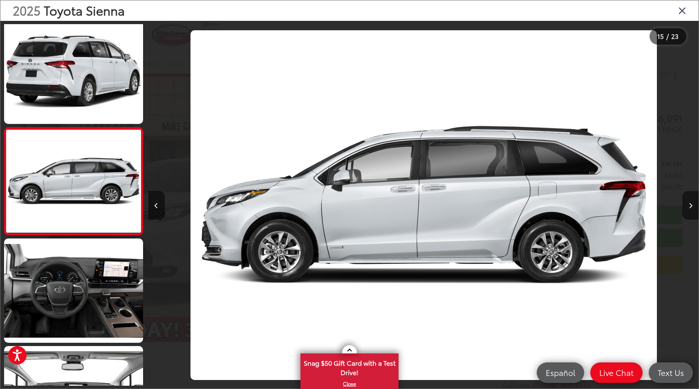
click at [688, 214] on button "Next image" at bounding box center [690, 205] width 16 height 29
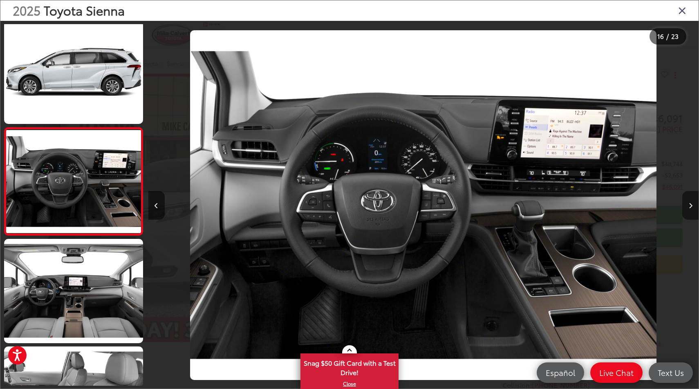
click at [688, 214] on button "Next image" at bounding box center [690, 205] width 16 height 29
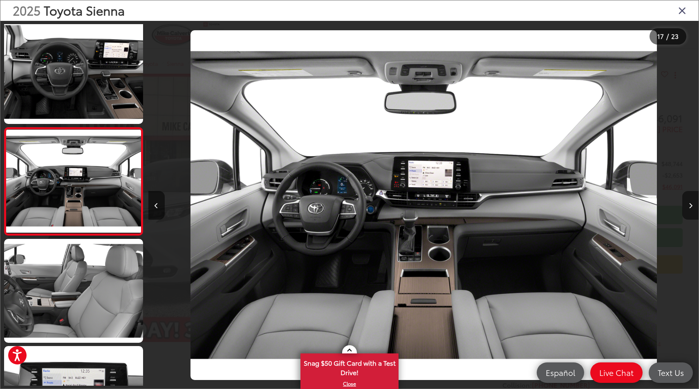
click at [688, 214] on button "Next image" at bounding box center [690, 205] width 16 height 29
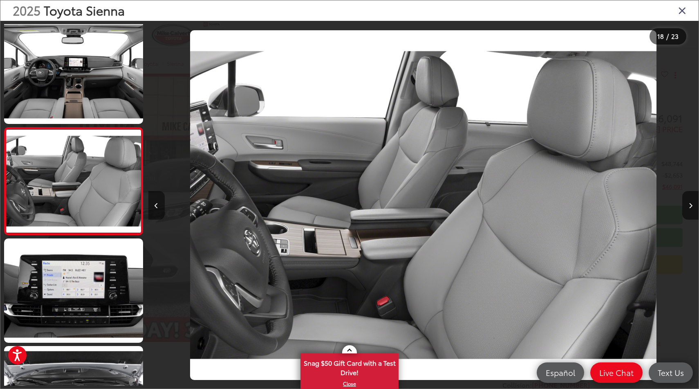
click at [158, 194] on button "Previous image" at bounding box center [156, 205] width 16 height 29
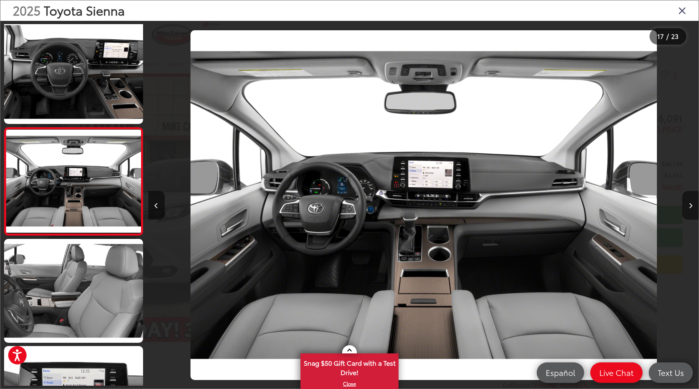
click at [689, 209] on button "Next image" at bounding box center [690, 205] width 16 height 29
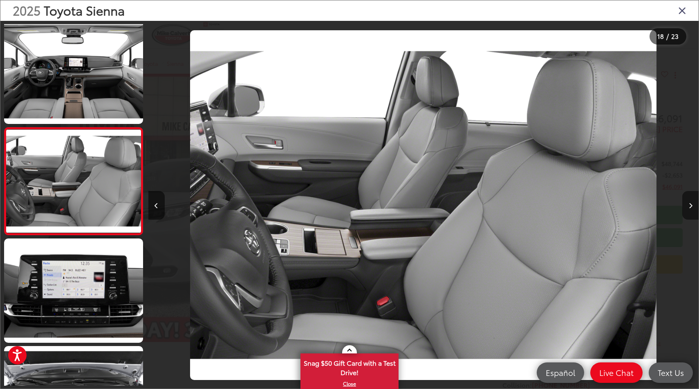
click at [689, 209] on button "Next image" at bounding box center [690, 205] width 16 height 29
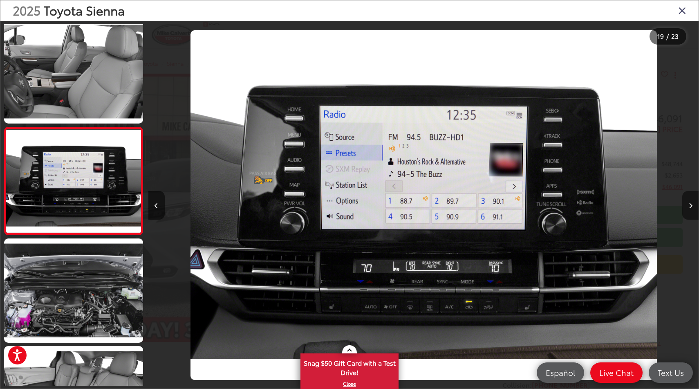
click at [689, 209] on button "Next image" at bounding box center [690, 205] width 16 height 29
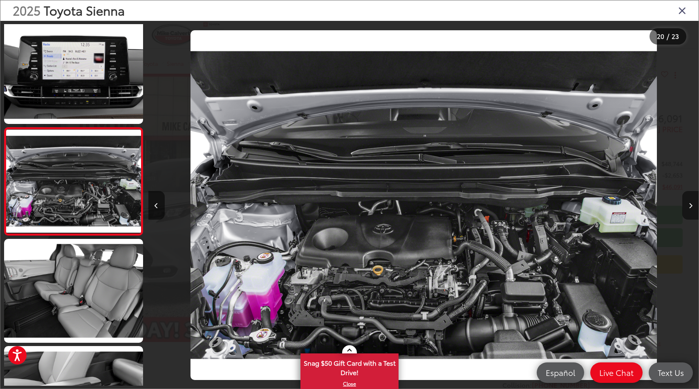
click at [689, 209] on button "Next image" at bounding box center [690, 205] width 16 height 29
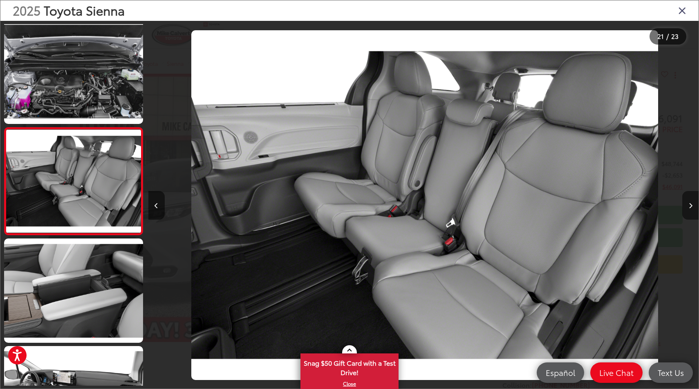
click at [689, 209] on button "Next image" at bounding box center [690, 205] width 16 height 29
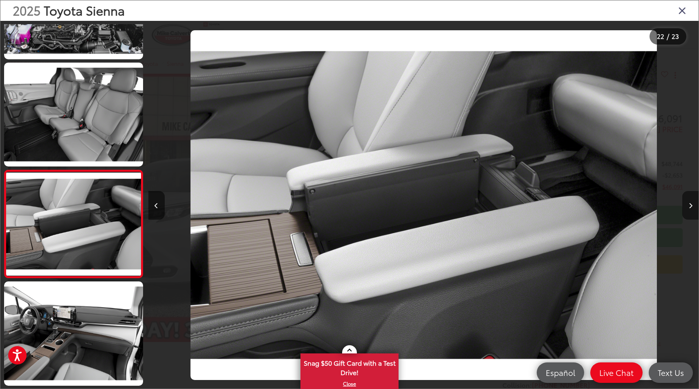
click at [689, 209] on button "Next image" at bounding box center [690, 205] width 16 height 29
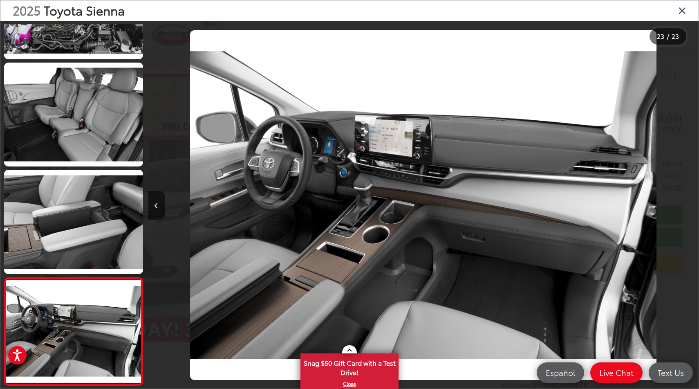
click at [689, 209] on div at bounding box center [630, 205] width 138 height 368
click at [682, 12] on icon "Close gallery" at bounding box center [682, 10] width 8 height 11
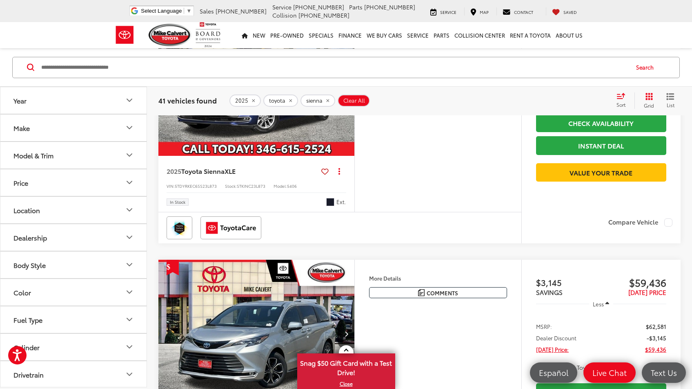
scroll to position [923, 0]
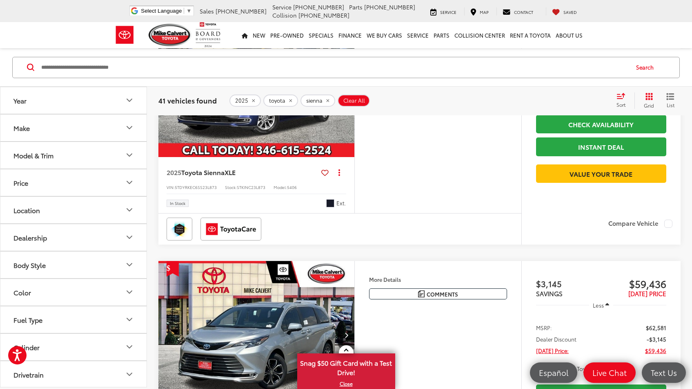
click at [251, 157] on img "2025 Toyota Sienna XLE 0" at bounding box center [256, 83] width 197 height 148
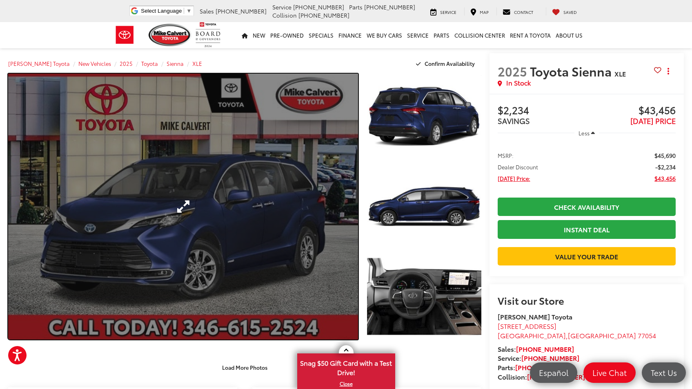
click at [277, 175] on link "Expand Photo 0" at bounding box center [183, 207] width 350 height 266
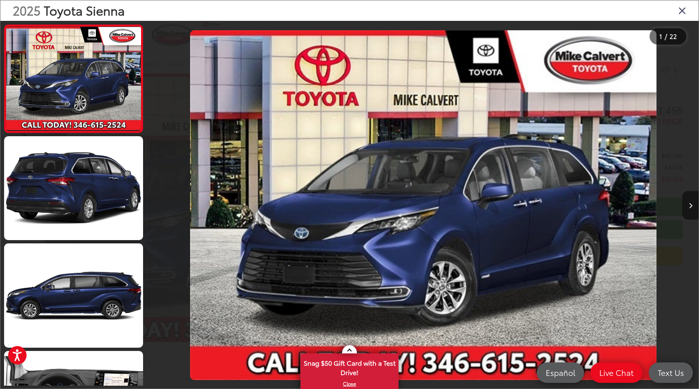
click at [688, 208] on icon "Next image" at bounding box center [690, 206] width 4 height 6
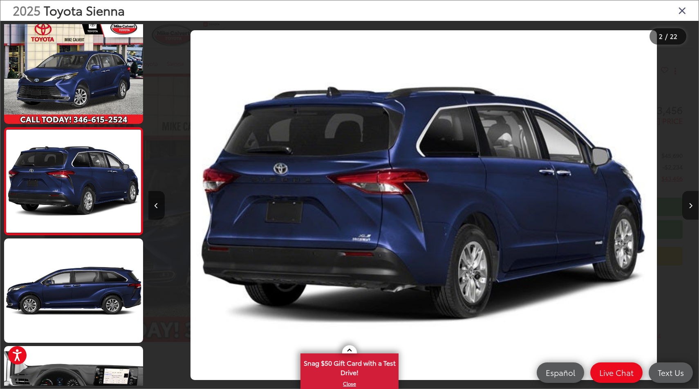
click at [688, 208] on icon "Next image" at bounding box center [690, 206] width 4 height 6
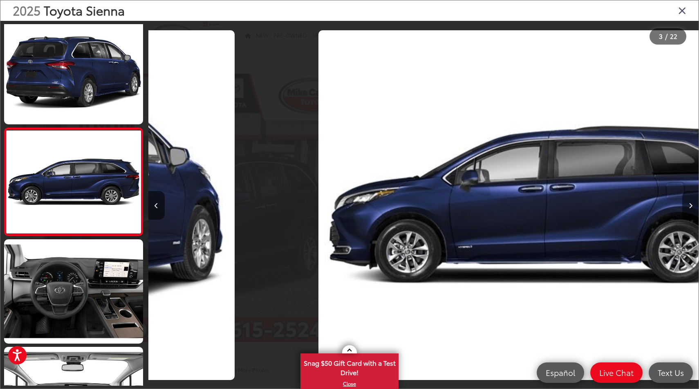
scroll to position [112, 0]
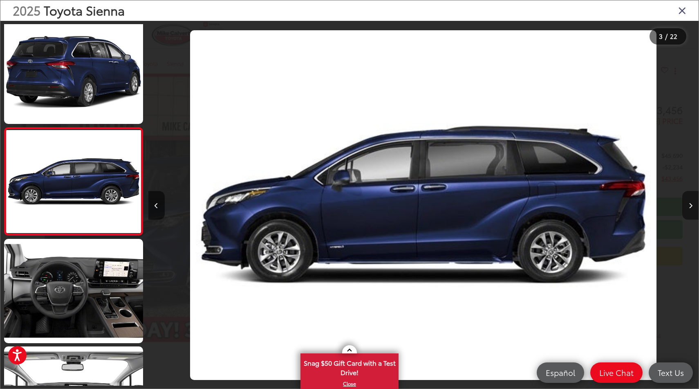
click at [688, 208] on icon "Next image" at bounding box center [690, 206] width 4 height 6
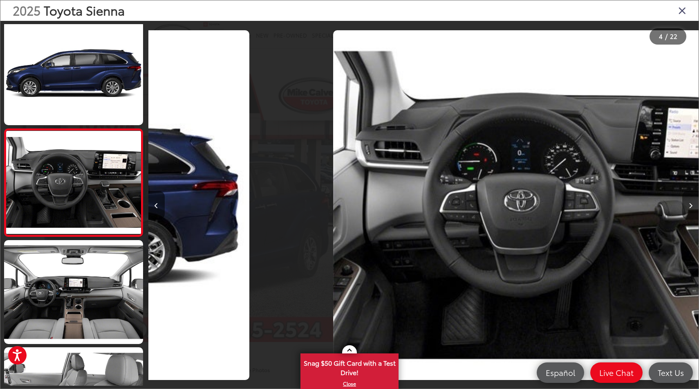
scroll to position [219, 0]
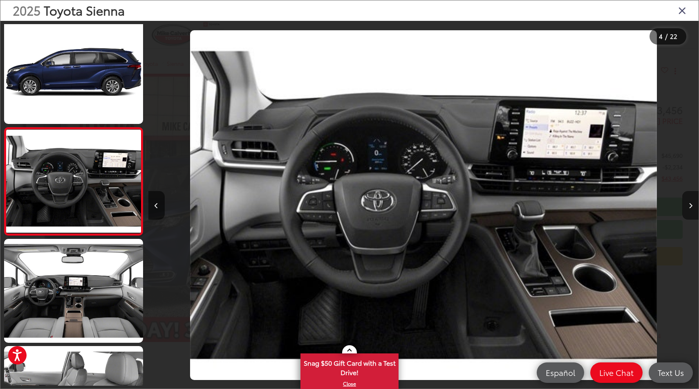
click at [688, 208] on icon "Next image" at bounding box center [690, 206] width 4 height 6
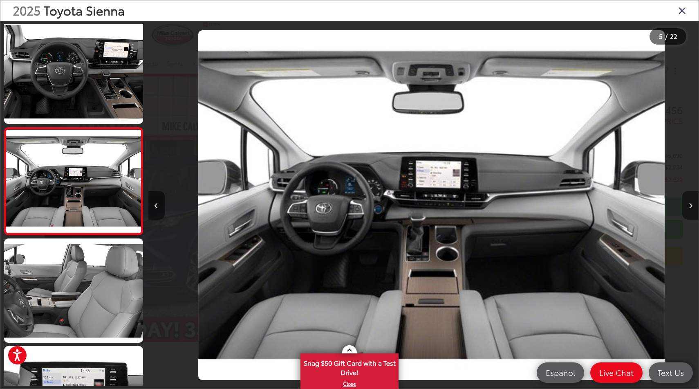
scroll to position [0, 2200]
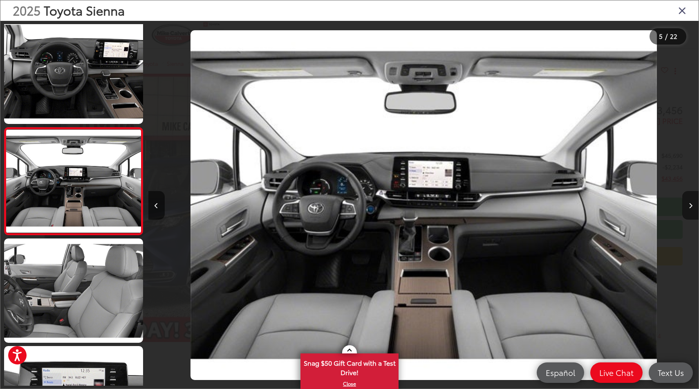
click at [688, 208] on icon "Next image" at bounding box center [690, 206] width 4 height 6
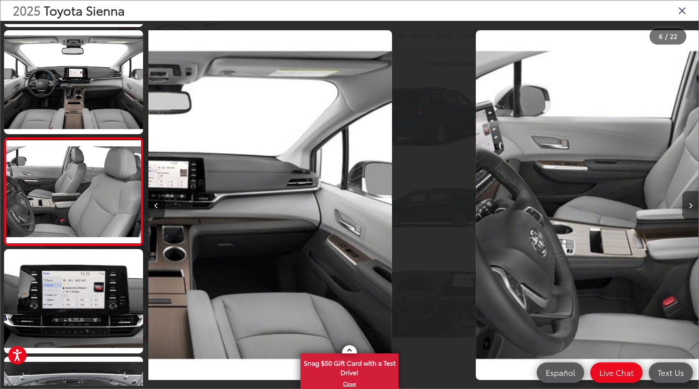
scroll to position [434, 0]
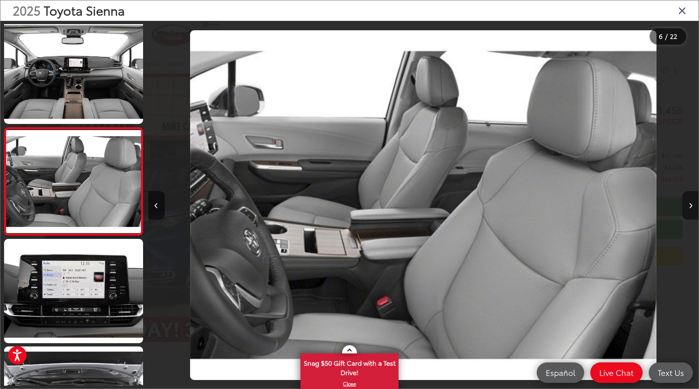
click at [688, 208] on icon "Next image" at bounding box center [690, 206] width 4 height 6
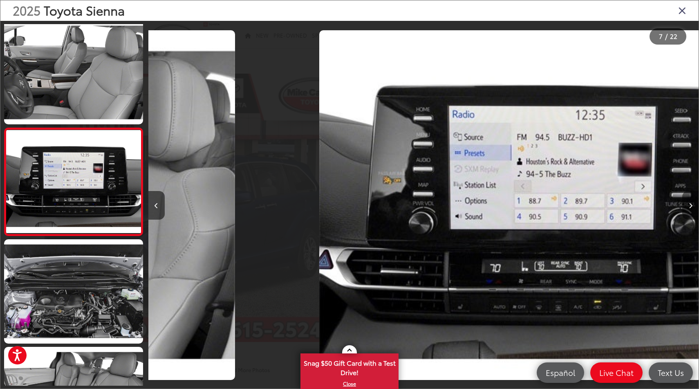
scroll to position [541, 0]
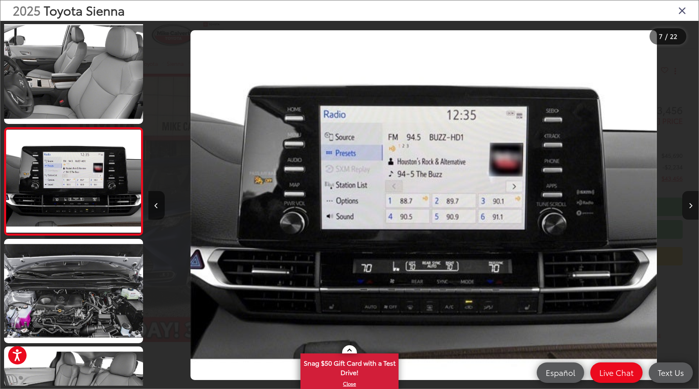
click at [688, 208] on icon "Next image" at bounding box center [690, 206] width 4 height 6
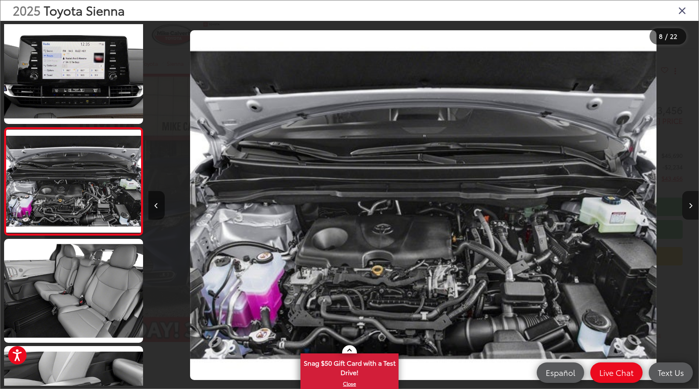
click at [688, 209] on button "Next image" at bounding box center [690, 205] width 16 height 29
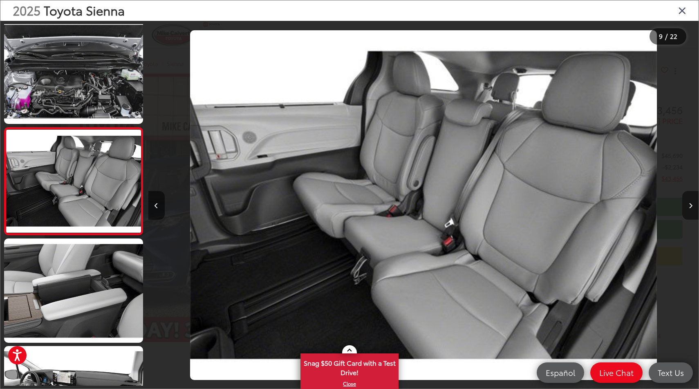
click at [688, 209] on button "Next image" at bounding box center [690, 205] width 16 height 29
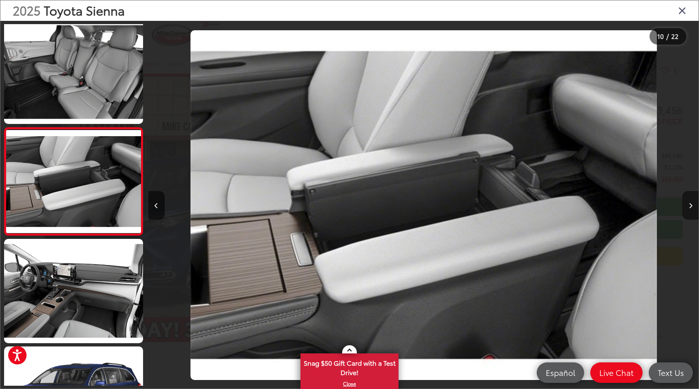
click at [688, 209] on button "Next image" at bounding box center [690, 205] width 16 height 29
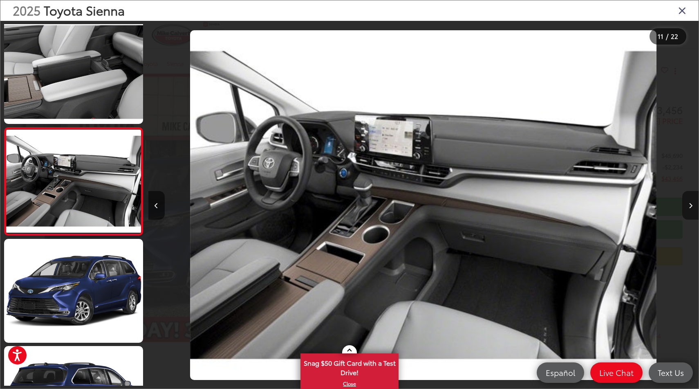
click at [688, 209] on button "Next image" at bounding box center [690, 205] width 16 height 29
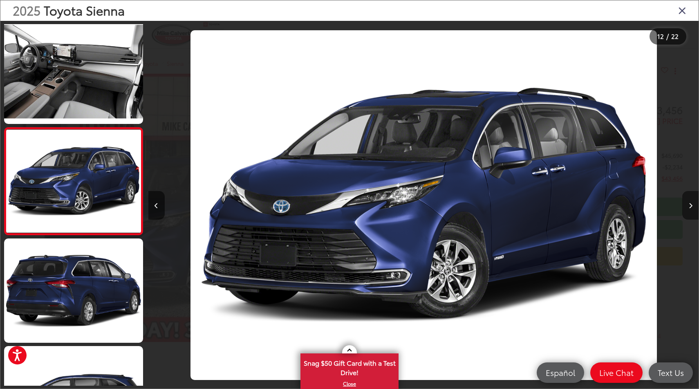
click at [688, 209] on button "Next image" at bounding box center [690, 205] width 16 height 29
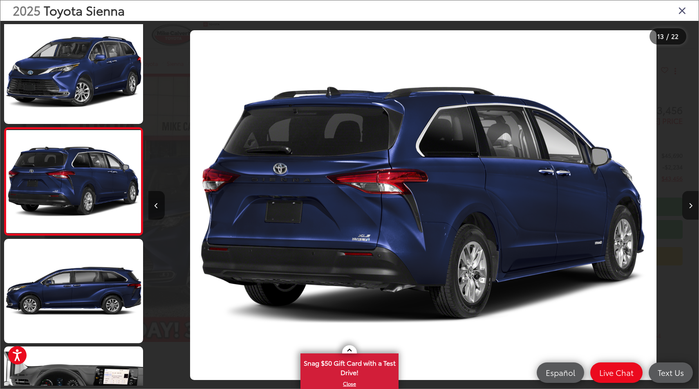
click at [688, 209] on button "Next image" at bounding box center [690, 205] width 16 height 29
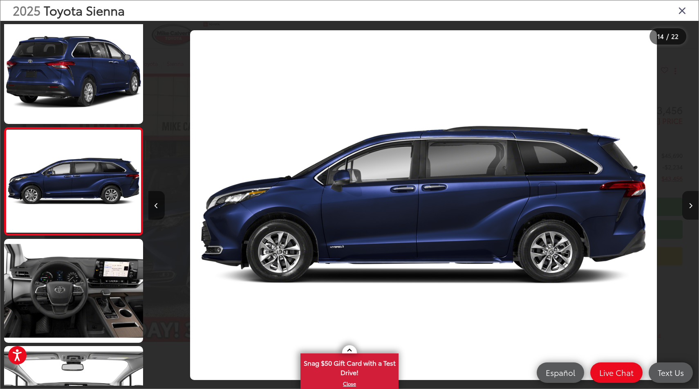
click at [688, 209] on button "Next image" at bounding box center [690, 205] width 16 height 29
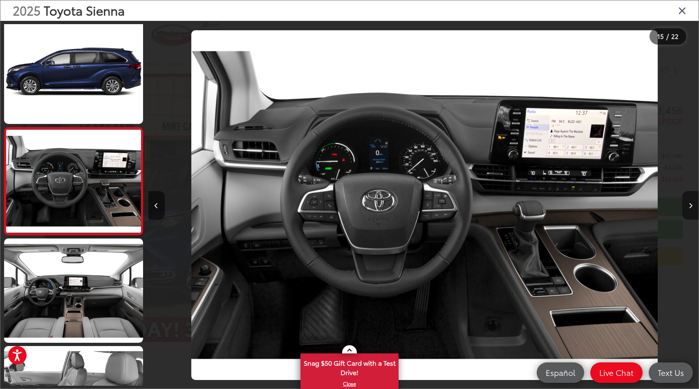
click at [688, 209] on button "Next image" at bounding box center [690, 205] width 16 height 29
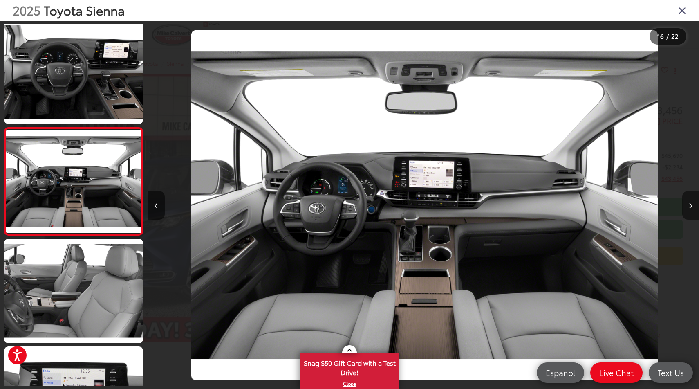
click at [688, 209] on button "Next image" at bounding box center [690, 205] width 16 height 29
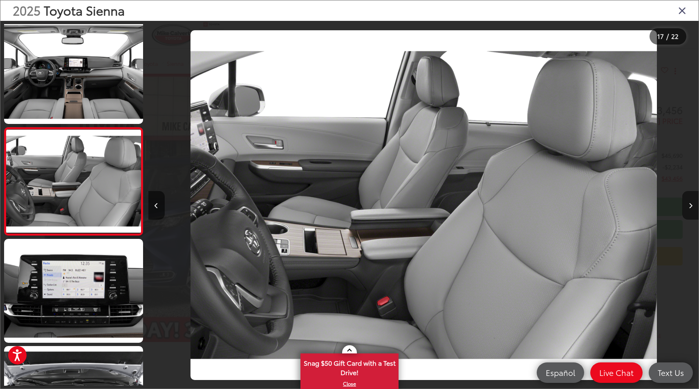
click at [688, 209] on button "Next image" at bounding box center [690, 205] width 16 height 29
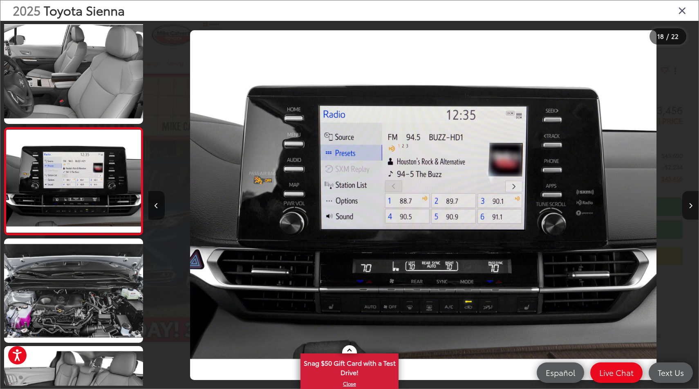
click at [688, 209] on button "Next image" at bounding box center [690, 205] width 16 height 29
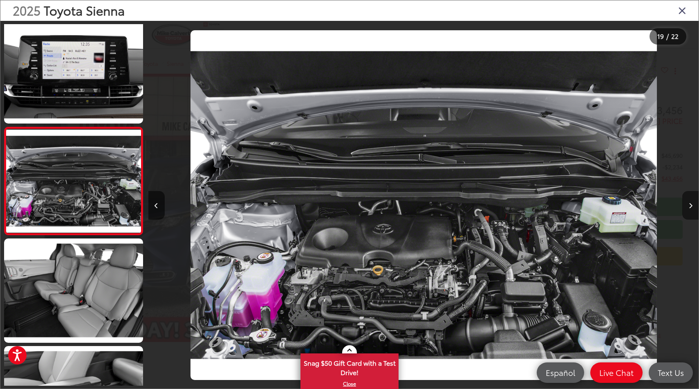
click at [688, 209] on button "Next image" at bounding box center [690, 205] width 16 height 29
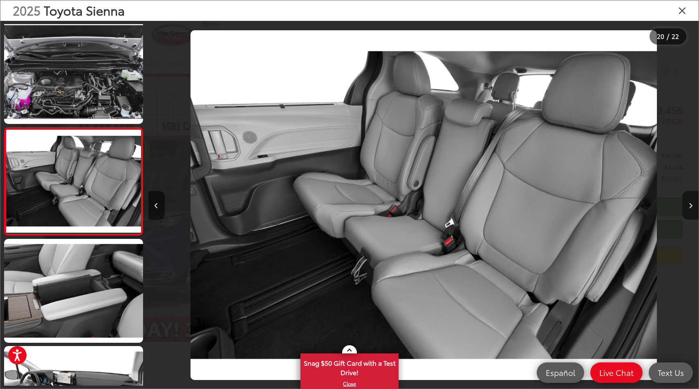
click at [688, 209] on button "Next image" at bounding box center [690, 205] width 16 height 29
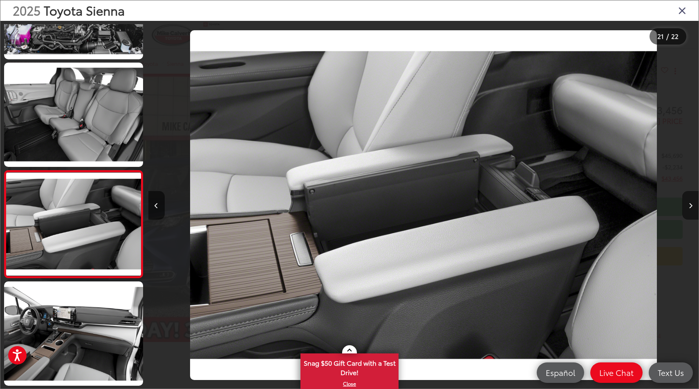
click at [688, 209] on button "Next image" at bounding box center [690, 205] width 16 height 29
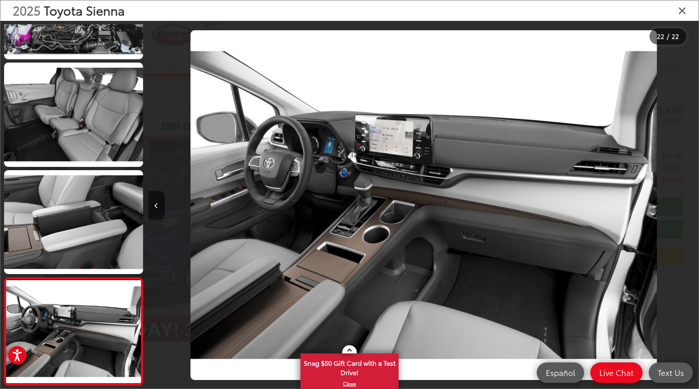
click at [688, 209] on div at bounding box center [630, 205] width 138 height 368
click at [682, 13] on icon "Close gallery" at bounding box center [682, 10] width 8 height 11
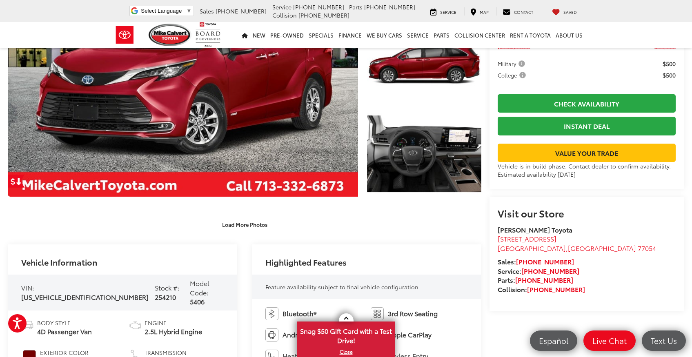
scroll to position [158, 0]
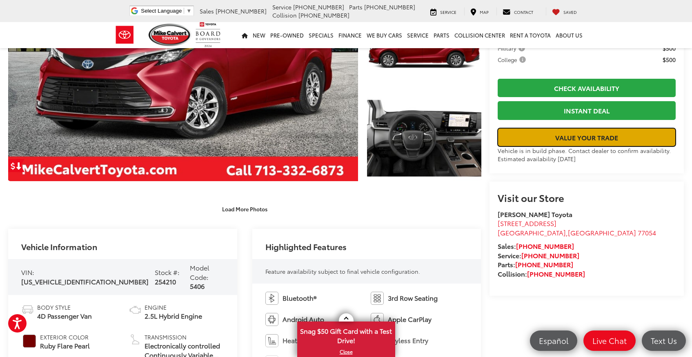
click at [583, 147] on link "Value Your Trade" at bounding box center [587, 137] width 178 height 18
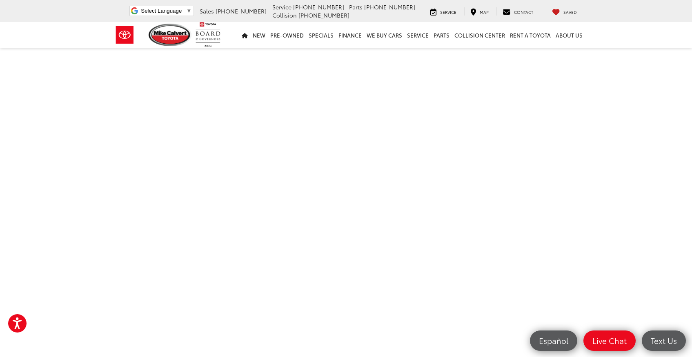
scroll to position [161, 0]
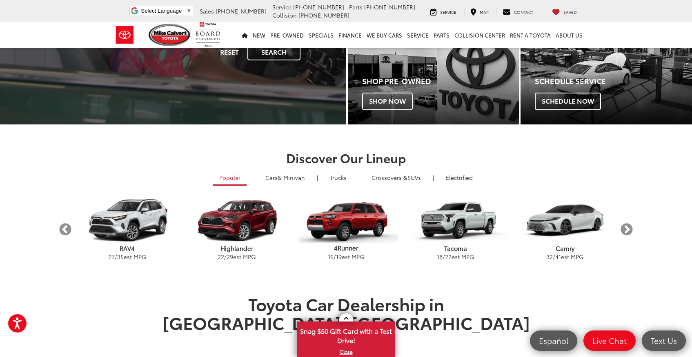
scroll to position [161, 0]
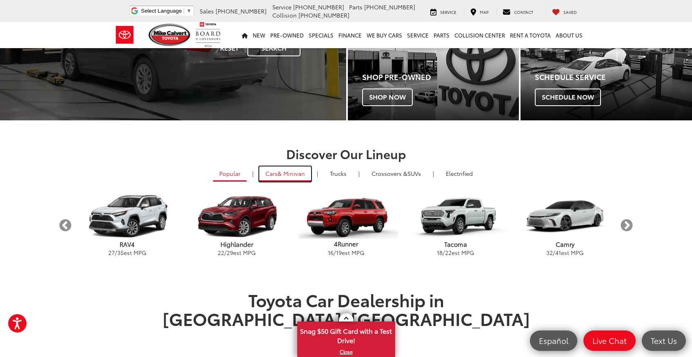
click at [291, 172] on span "& Minivan" at bounding box center [291, 174] width 27 height 8
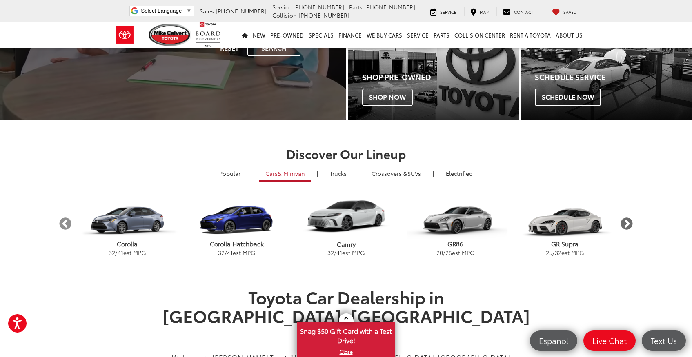
click at [625, 223] on button "Next" at bounding box center [627, 224] width 14 height 14
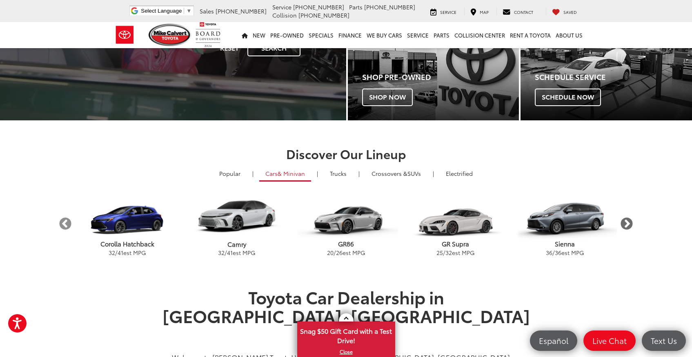
click at [625, 223] on button "Next" at bounding box center [627, 224] width 14 height 14
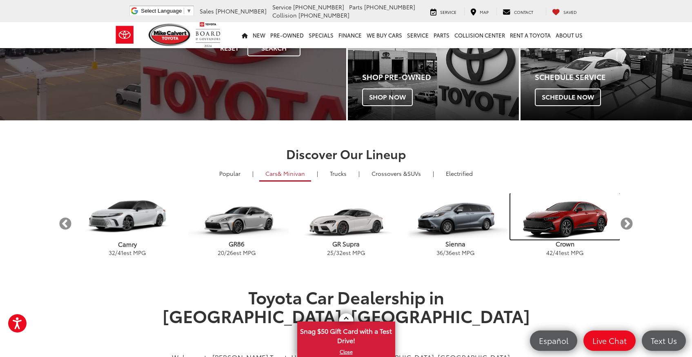
click at [574, 222] on img "carousel" at bounding box center [565, 217] width 109 height 47
